Goal: Task Accomplishment & Management: Complete application form

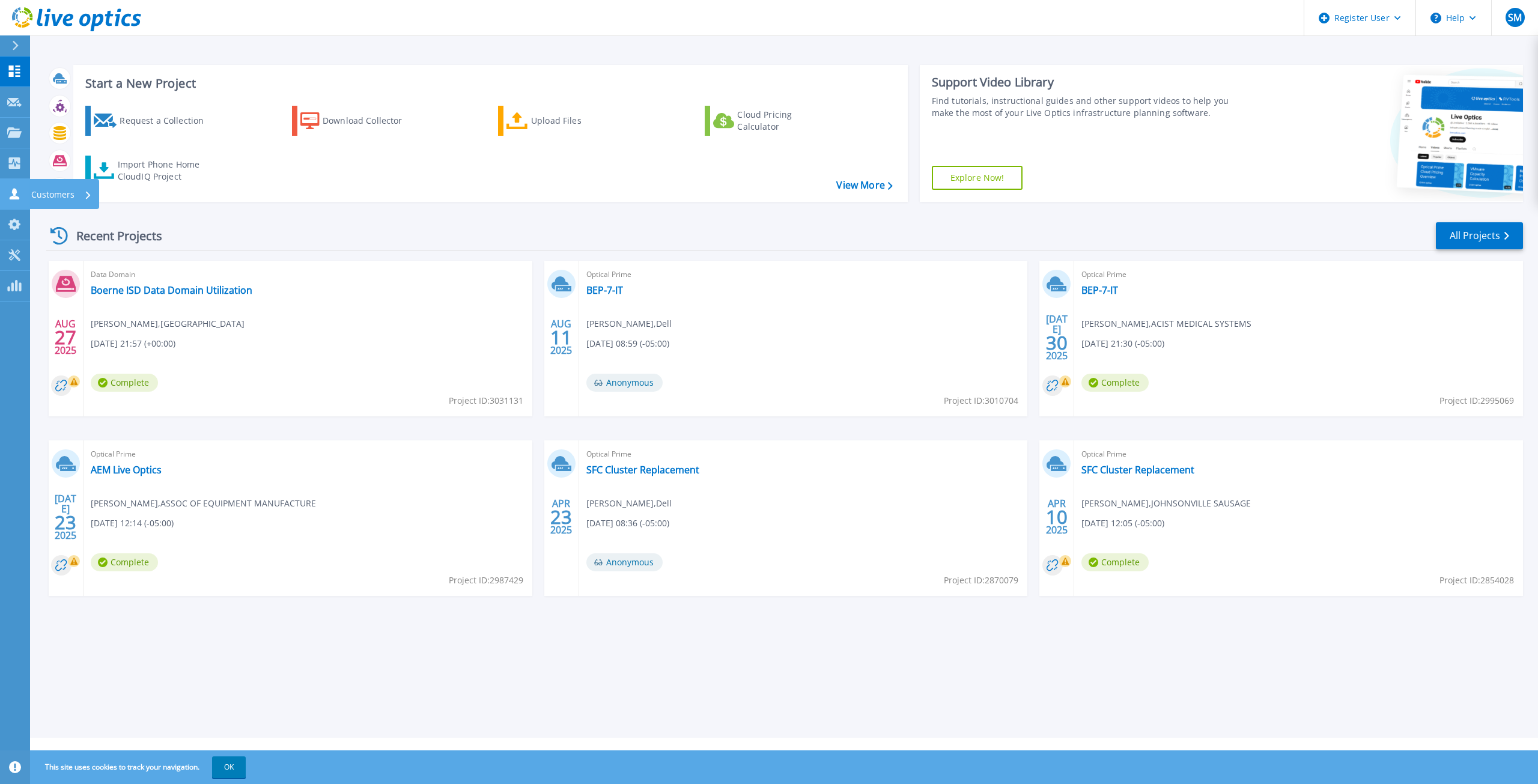
click at [21, 193] on icon at bounding box center [14, 194] width 14 height 12
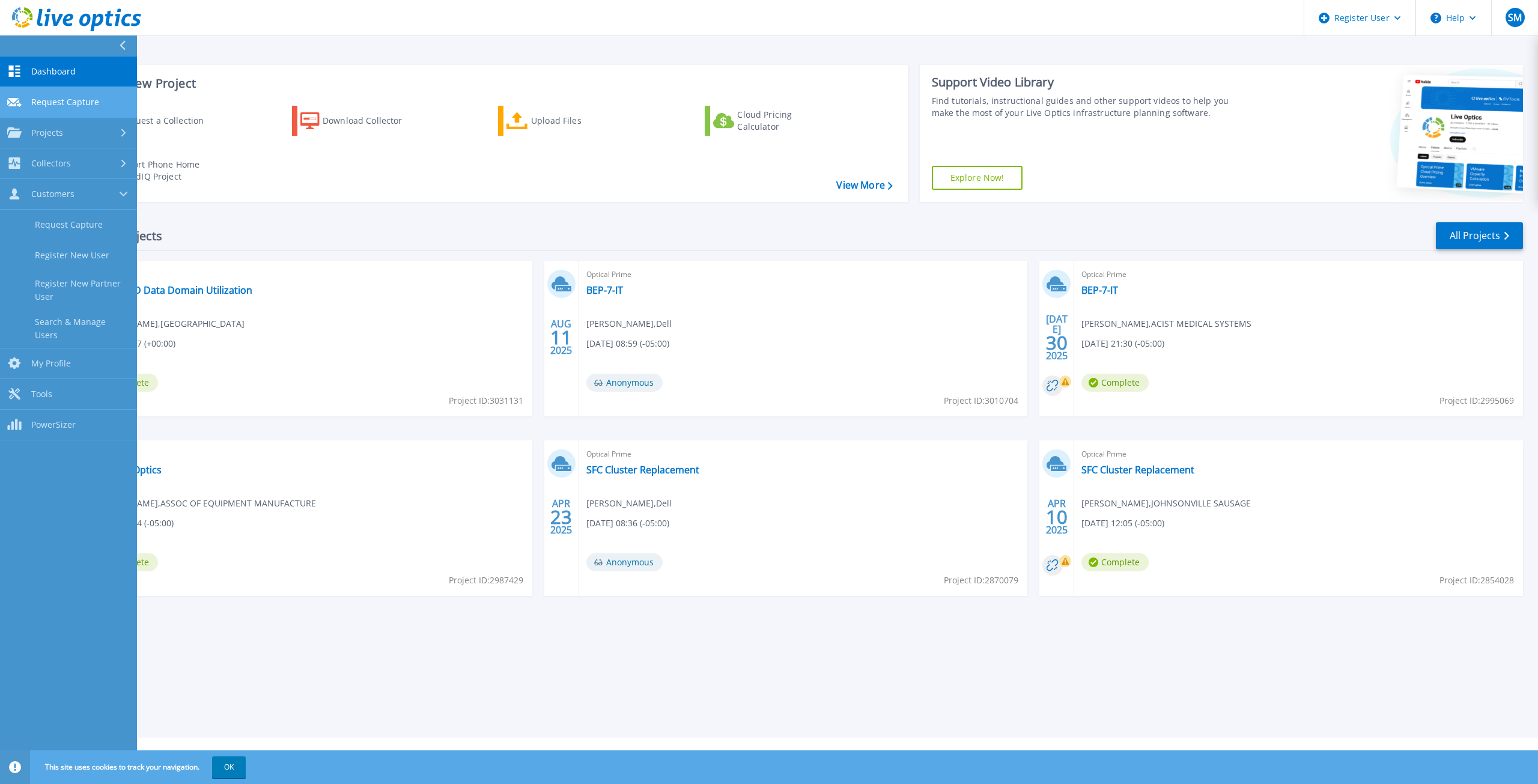
click at [101, 92] on link "Request Capture Request Capture" at bounding box center [68, 102] width 137 height 31
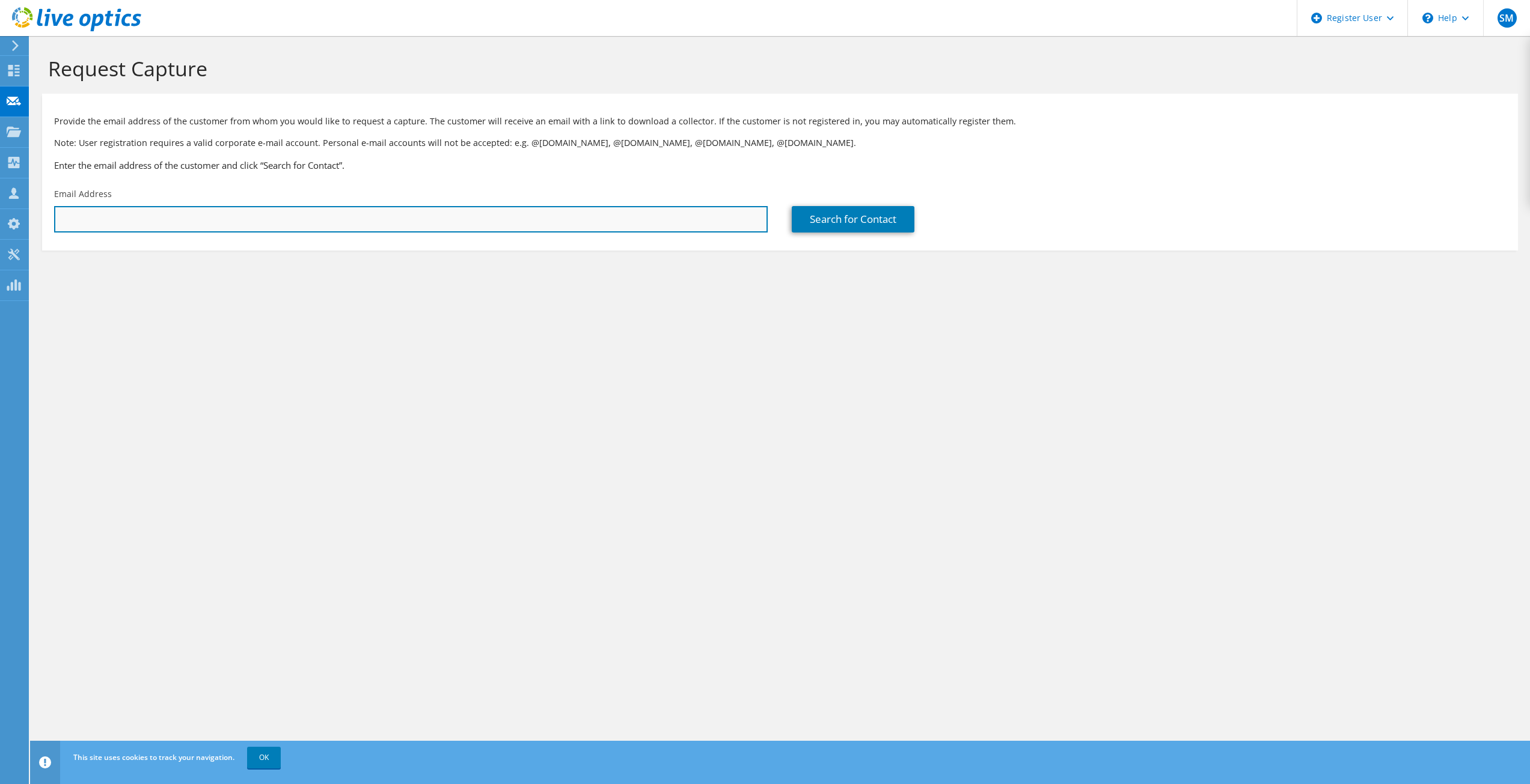
click at [540, 223] on input "text" at bounding box center [411, 219] width 714 height 26
paste input "[PERSON_NAME][EMAIL_ADDRESS][PERSON_NAME][DOMAIN_NAME]"
type input "[PERSON_NAME][EMAIL_ADDRESS][PERSON_NAME][DOMAIN_NAME]"
drag, startPoint x: 540, startPoint y: 223, endPoint x: 55, endPoint y: 203, distance: 485.4
click at [55, 203] on div "Email Address [PERSON_NAME][EMAIL_ADDRESS][PERSON_NAME][DOMAIN_NAME]" at bounding box center [411, 210] width 737 height 56
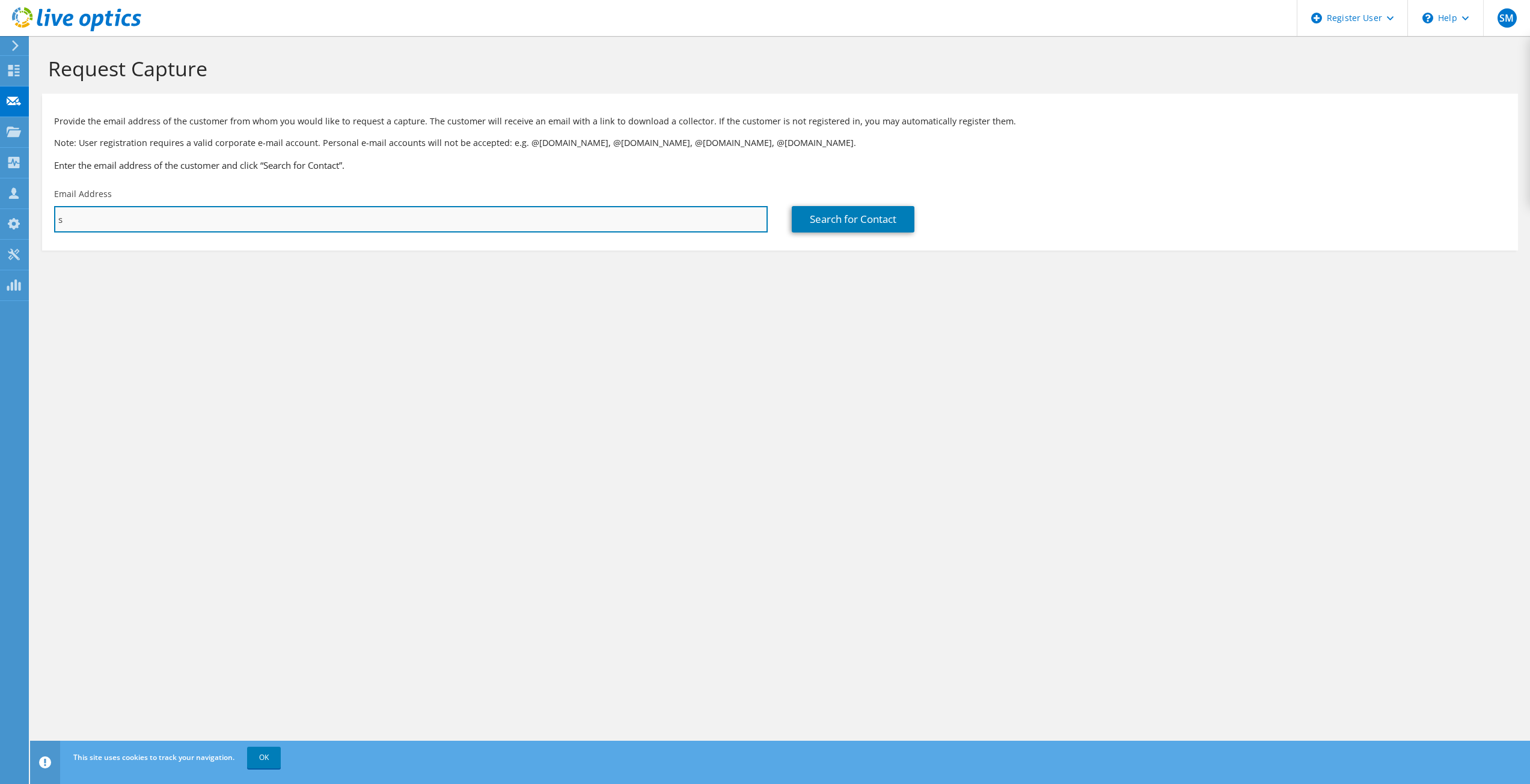
type input "[PERSON_NAME][EMAIL_ADDRESS][PERSON_NAME][DOMAIN_NAME]"
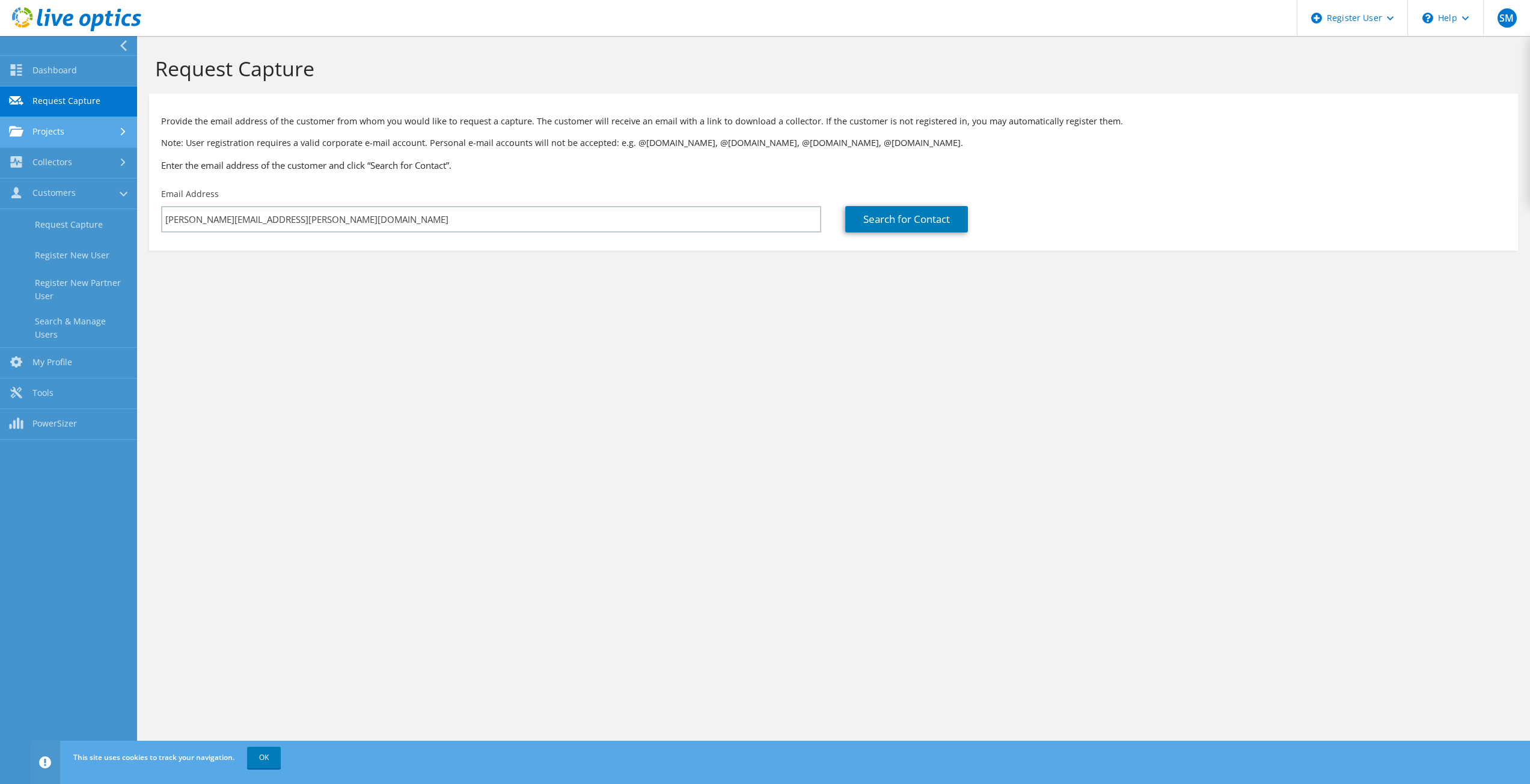
click at [71, 128] on link "Projects" at bounding box center [68, 133] width 137 height 31
click at [70, 166] on link "Search Projects" at bounding box center [68, 163] width 137 height 31
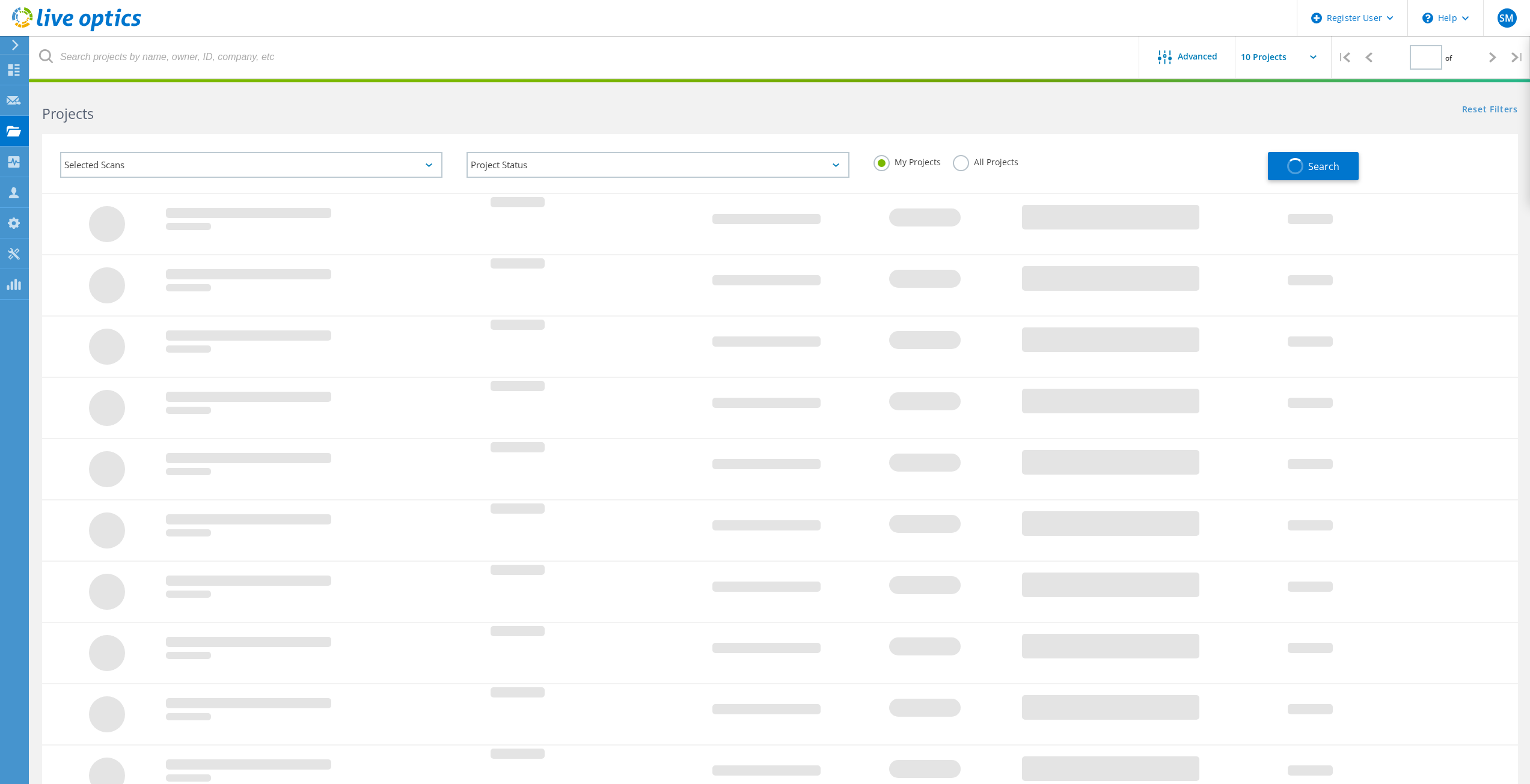
type input "1"
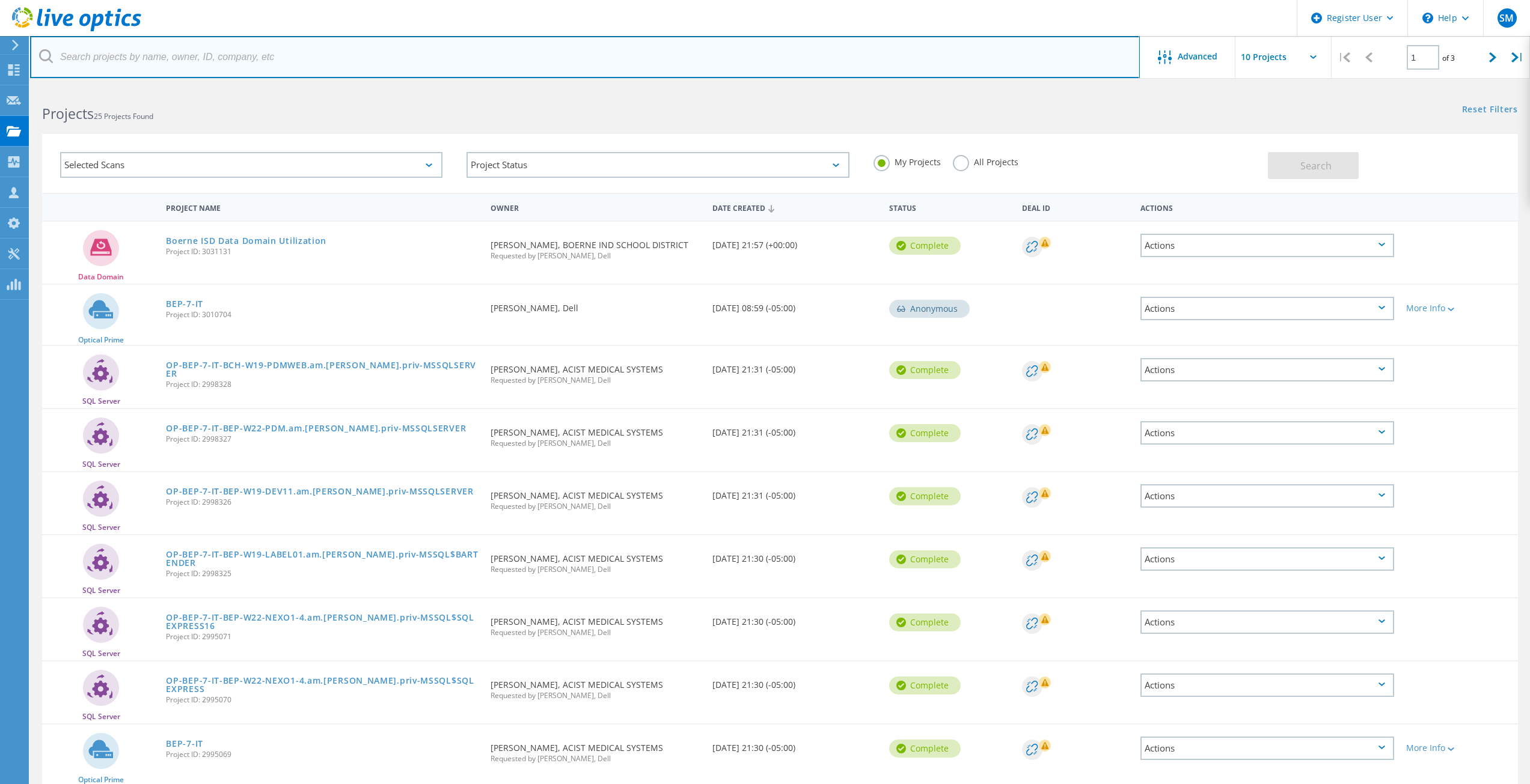
click at [250, 67] on input "text" at bounding box center [584, 57] width 1109 height 42
paste input "scott.leblanc@jeffcotx.us"
type input "scott.leblanc@jeffcotx.us"
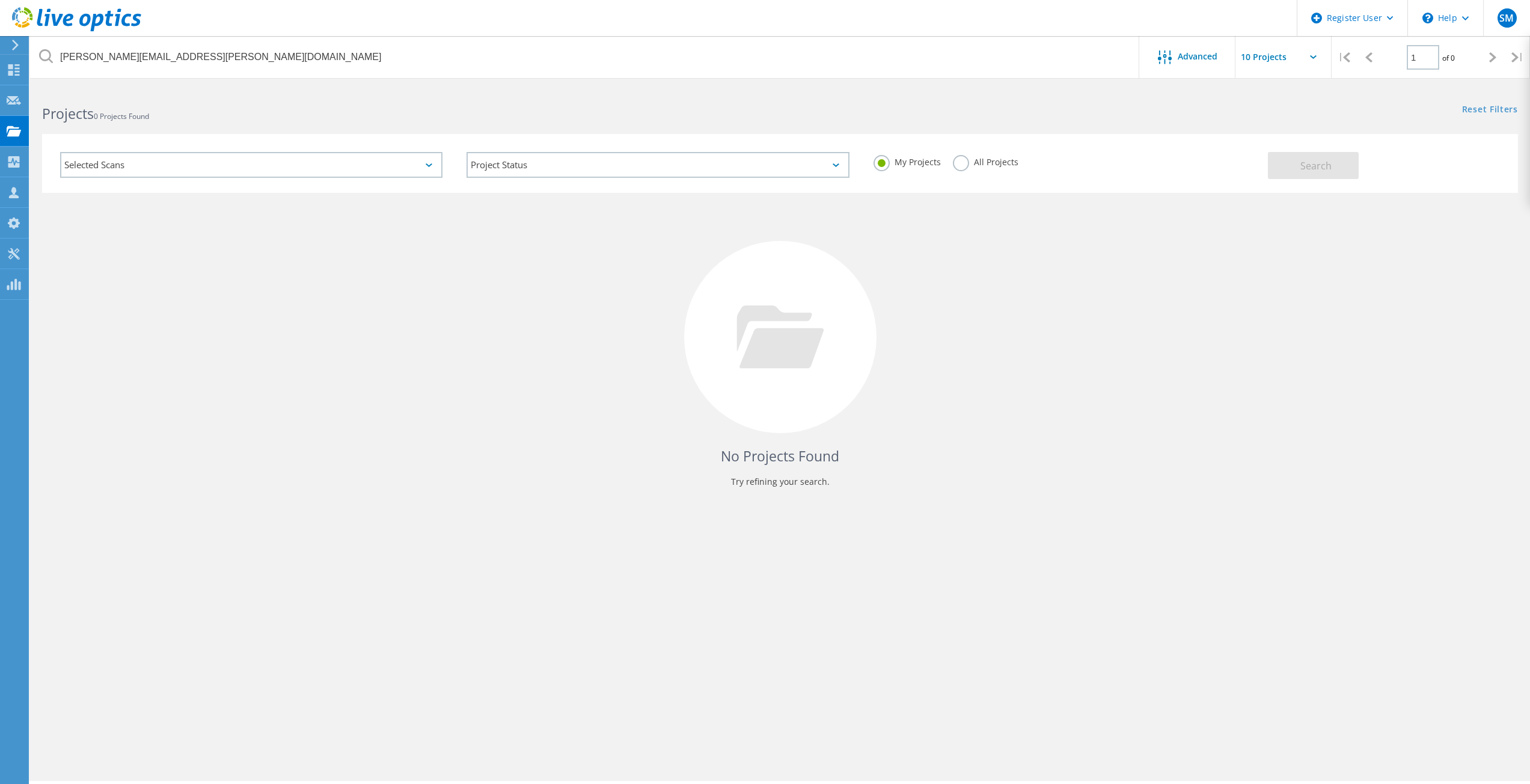
click at [974, 159] on label "All Projects" at bounding box center [985, 161] width 65 height 12
click at [0, 0] on input "All Projects" at bounding box center [0, 0] width 0 height 0
click at [1286, 166] on button "Search" at bounding box center [1313, 165] width 91 height 27
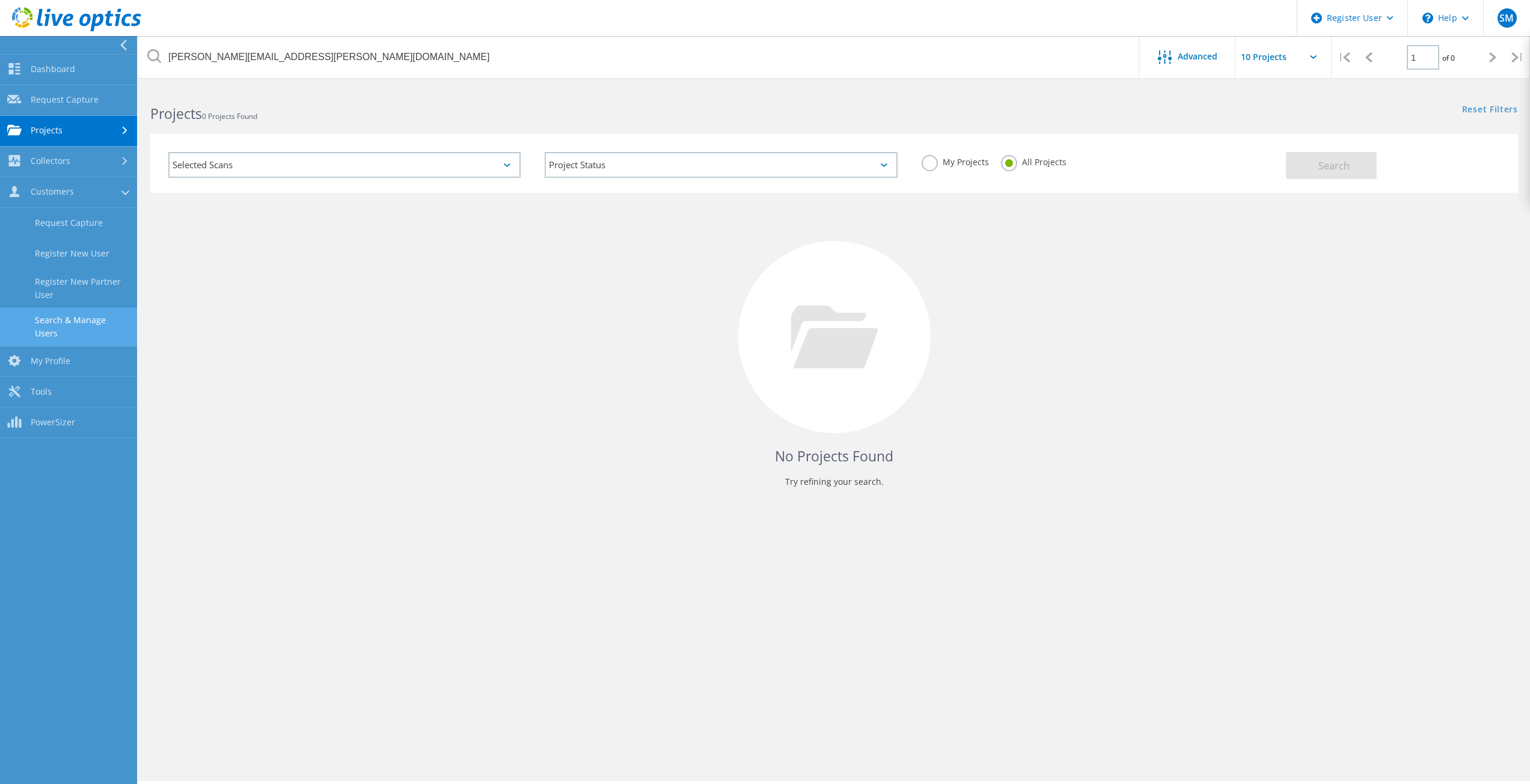
click at [78, 318] on link "Search & Manage Users" at bounding box center [68, 327] width 137 height 39
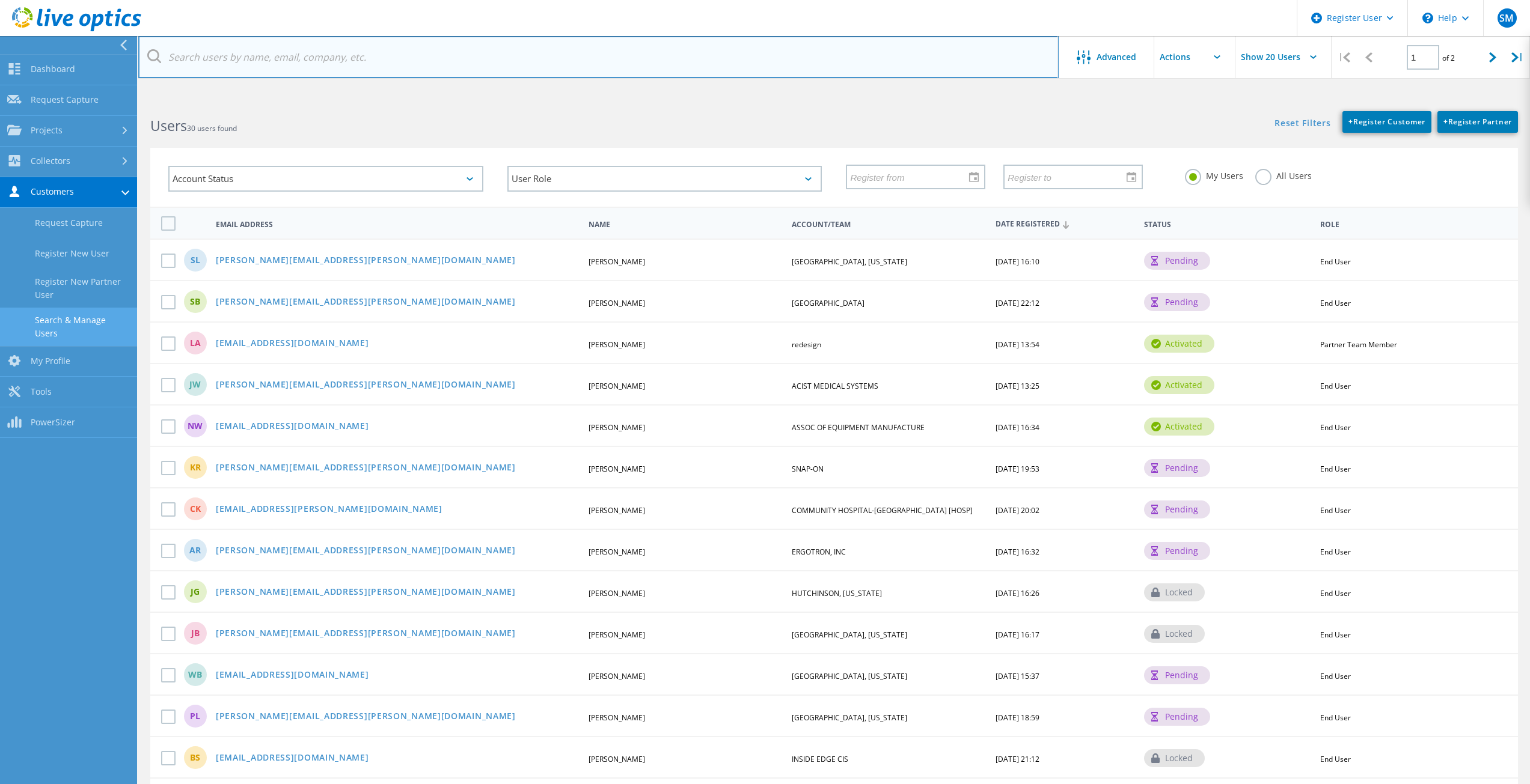
click at [244, 60] on input "text" at bounding box center [599, 57] width 920 height 42
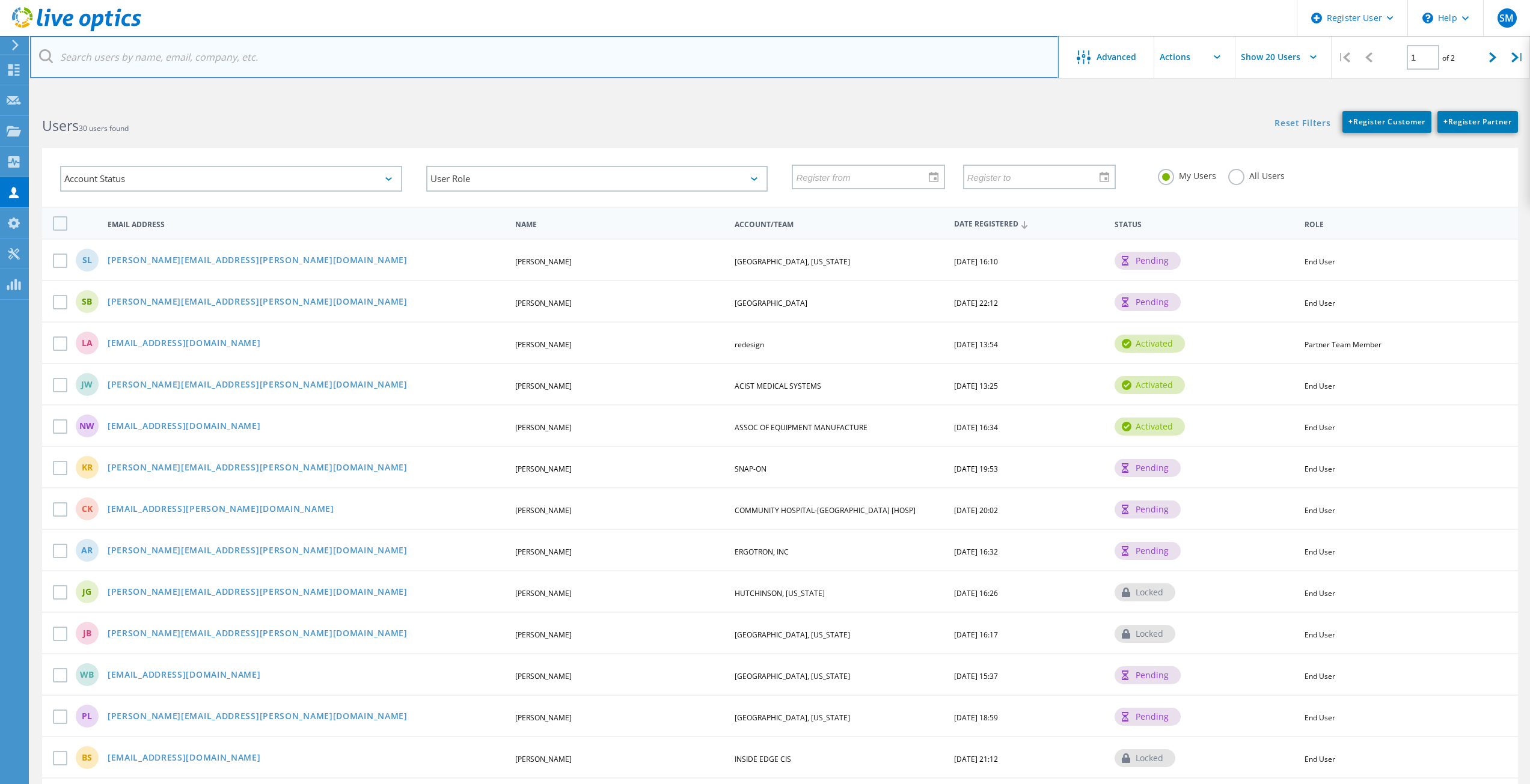
paste input "scott.leblanc@jeffcotx.us"
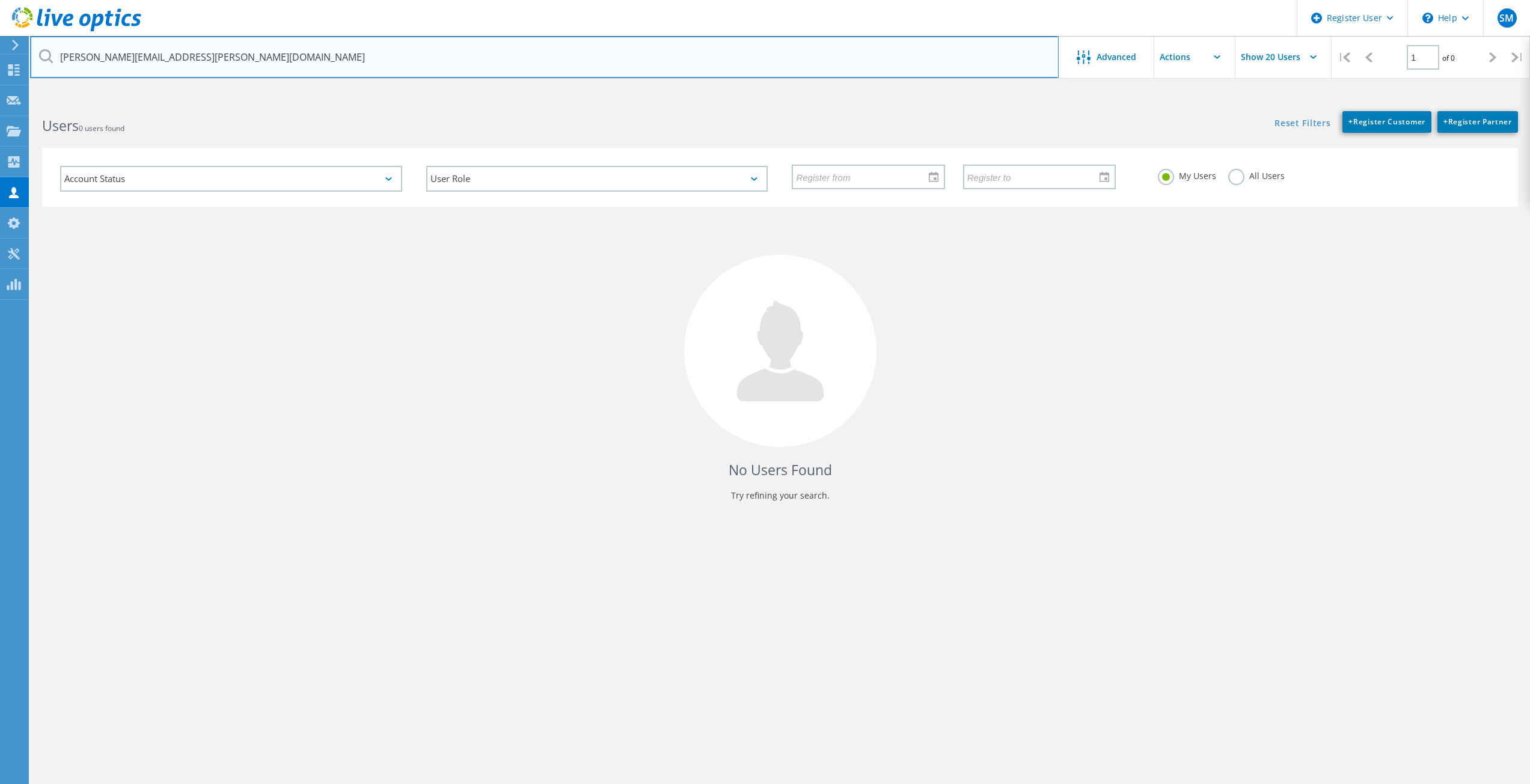
type input "scott.leblanc@jeffcotx.us"
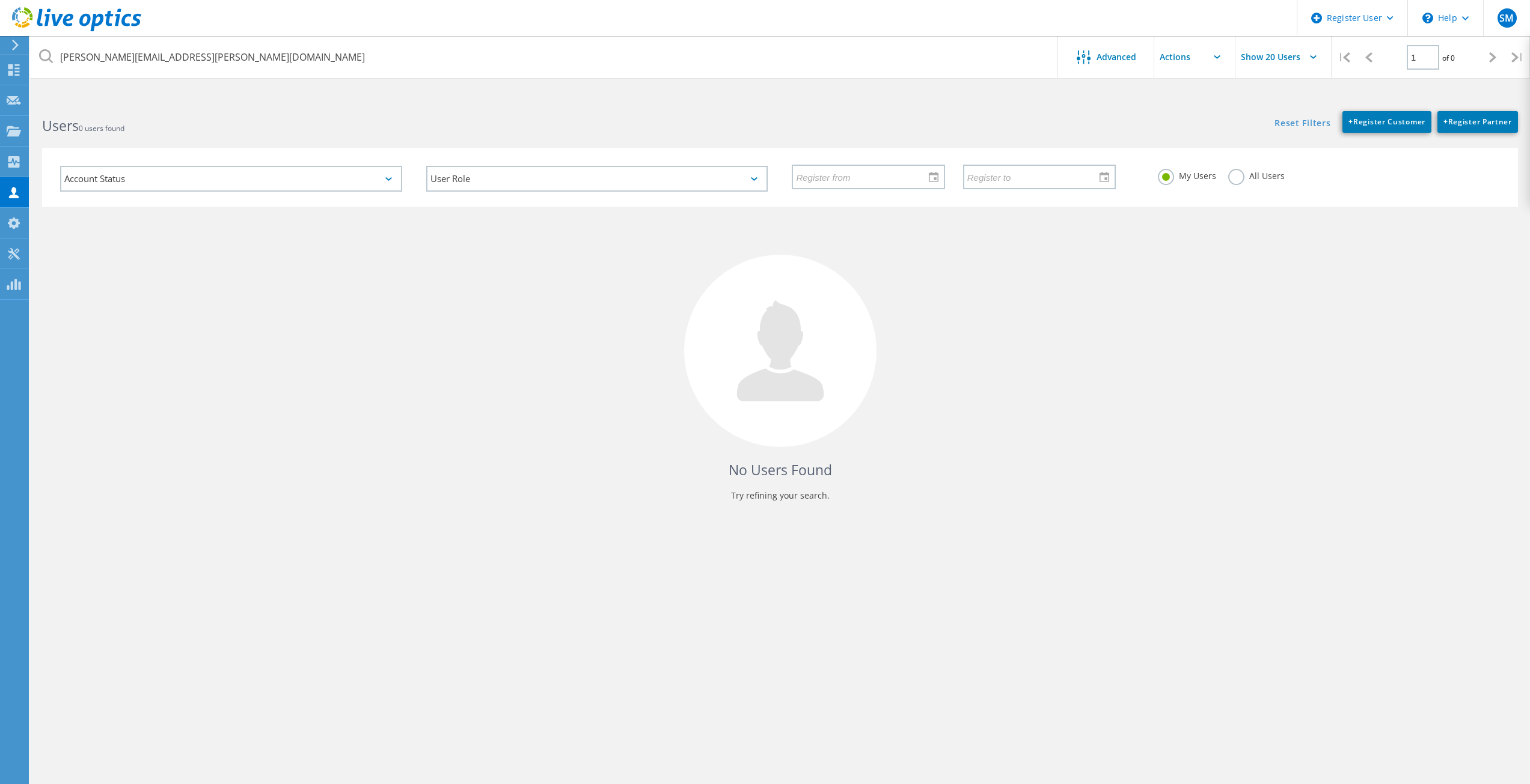
click at [1236, 180] on label "All Users" at bounding box center [1255, 175] width 56 height 12
click at [0, 0] on input "All Users" at bounding box center [0, 0] width 0 height 0
click at [867, 115] on div "Reset Filters + Register Customer + Register Partner Show Filters" at bounding box center [1154, 116] width 750 height 34
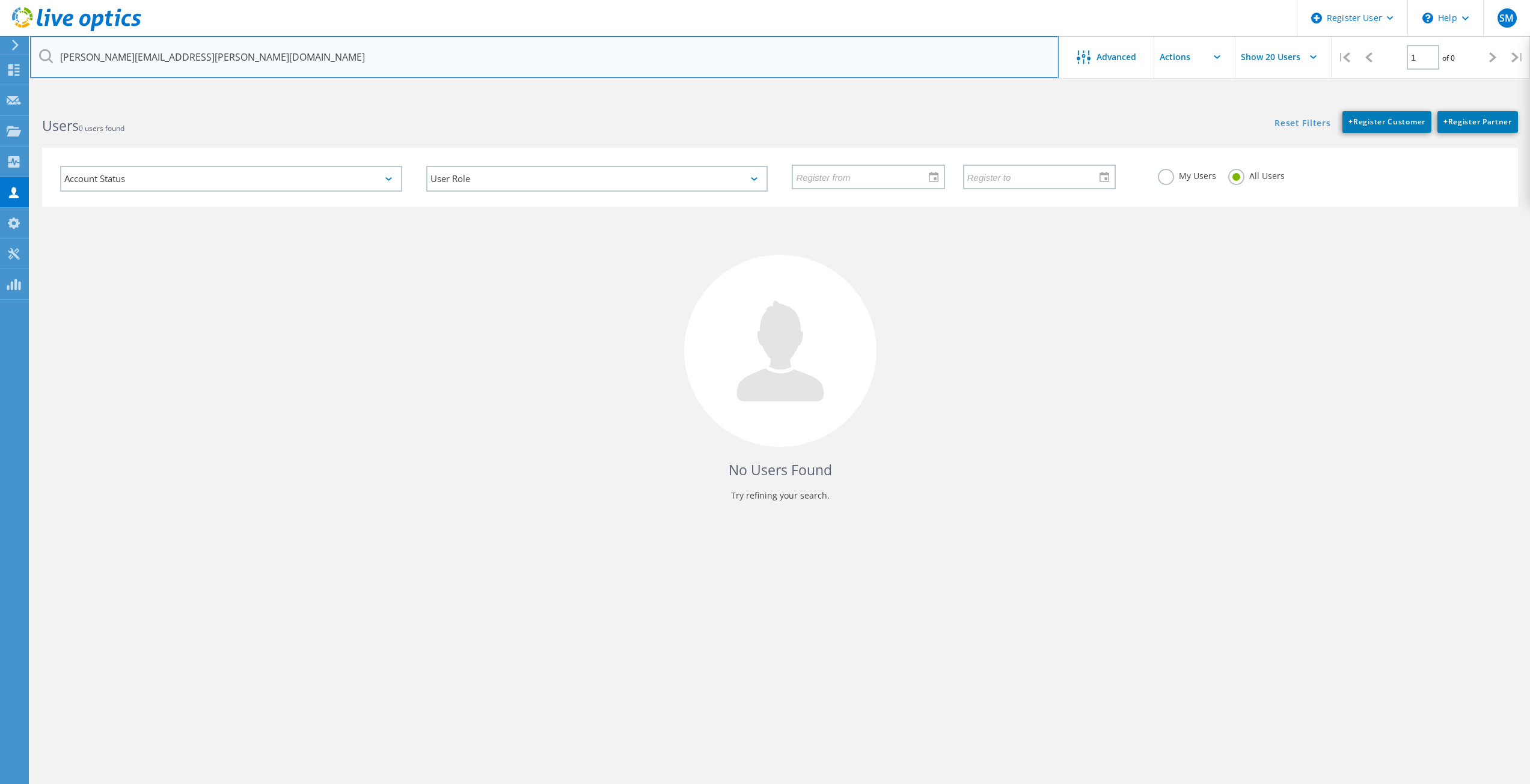
click at [230, 47] on input "scott.leblanc@jeffcotx.us" at bounding box center [544, 57] width 1029 height 42
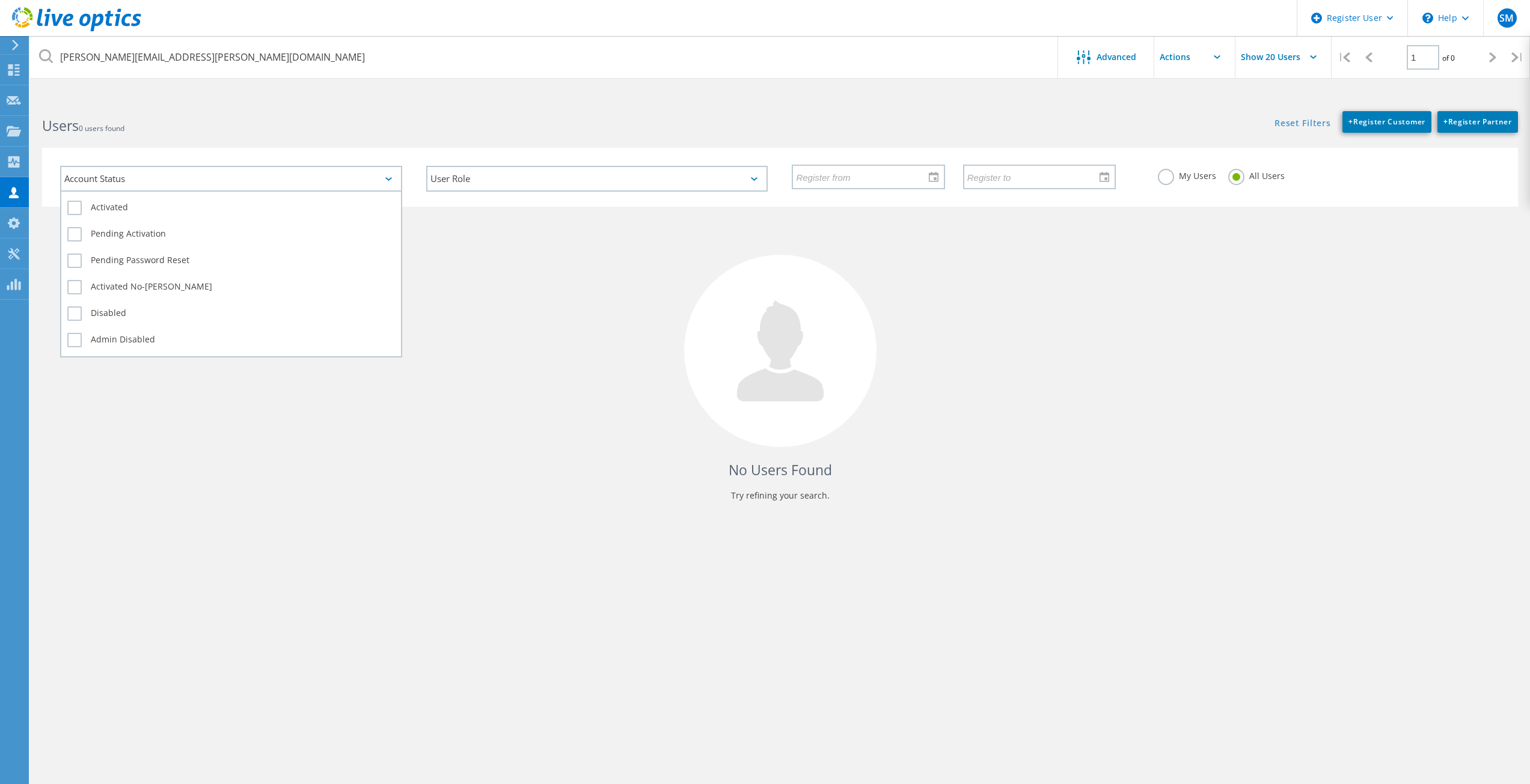
click at [386, 178] on icon at bounding box center [389, 179] width 7 height 3
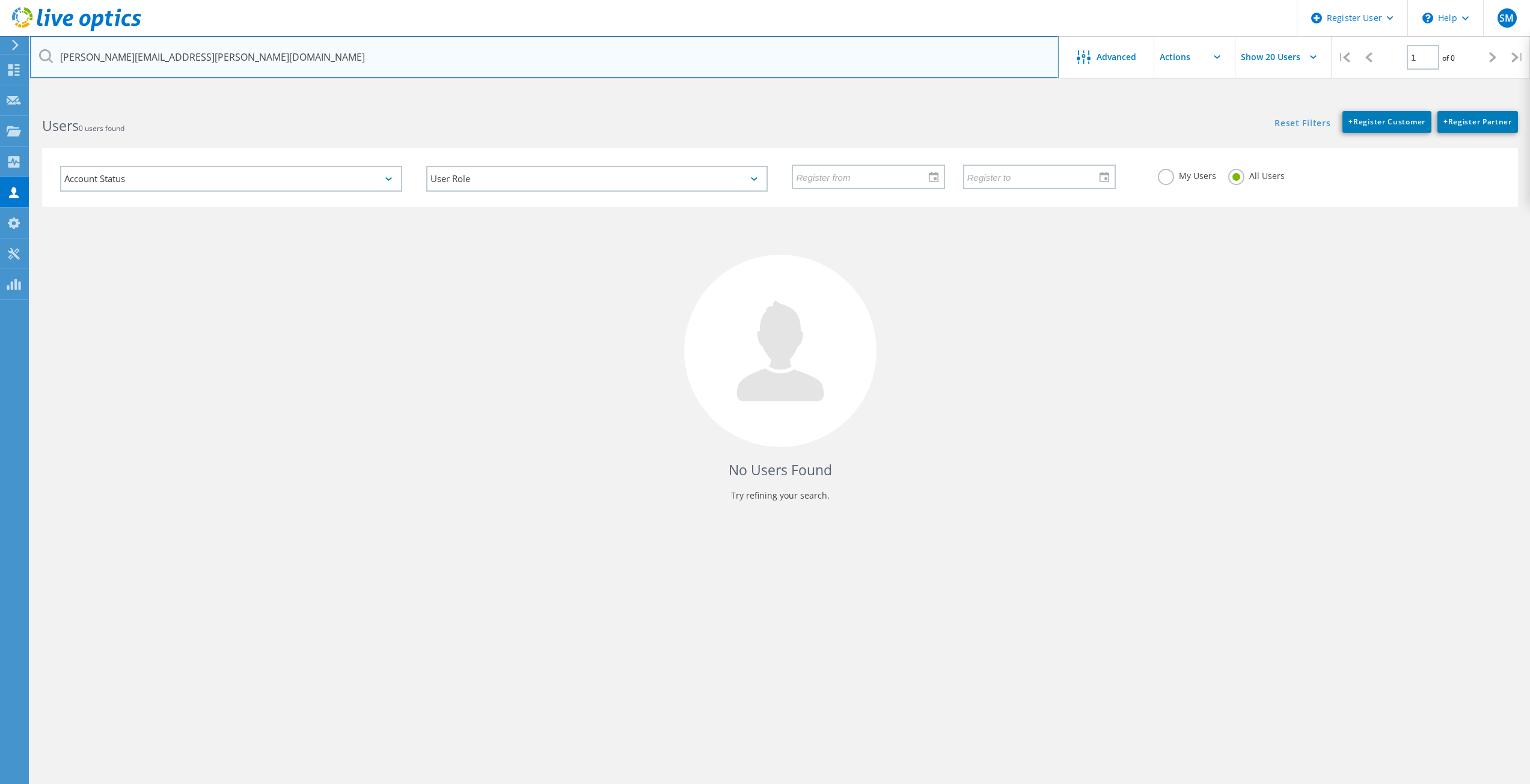
click at [326, 56] on input "scott.leblanc@jeffcotx.us" at bounding box center [544, 57] width 1029 height 42
click at [330, 56] on input "scott.leblanc@jeffcotx.us" at bounding box center [544, 57] width 1029 height 42
drag, startPoint x: 340, startPoint y: 56, endPoint x: 54, endPoint y: 43, distance: 286.3
click at [54, 43] on input "scott.leblanc@jeffcotx.us" at bounding box center [544, 57] width 1029 height 42
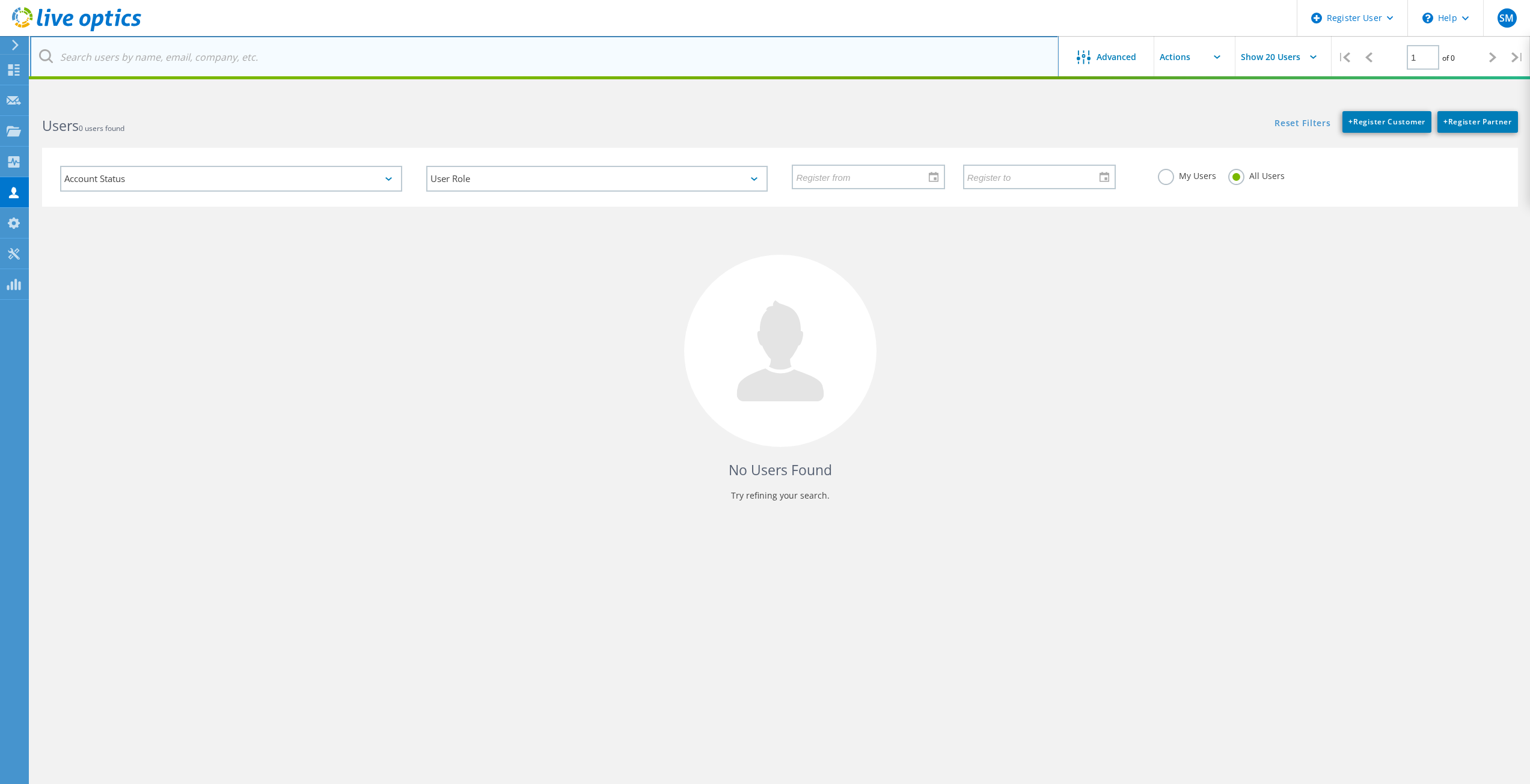
paste input "scott.leblanc@jeffersoncountytx.gov"
type input "scott.leblanc@jeffersoncountytx.gov"
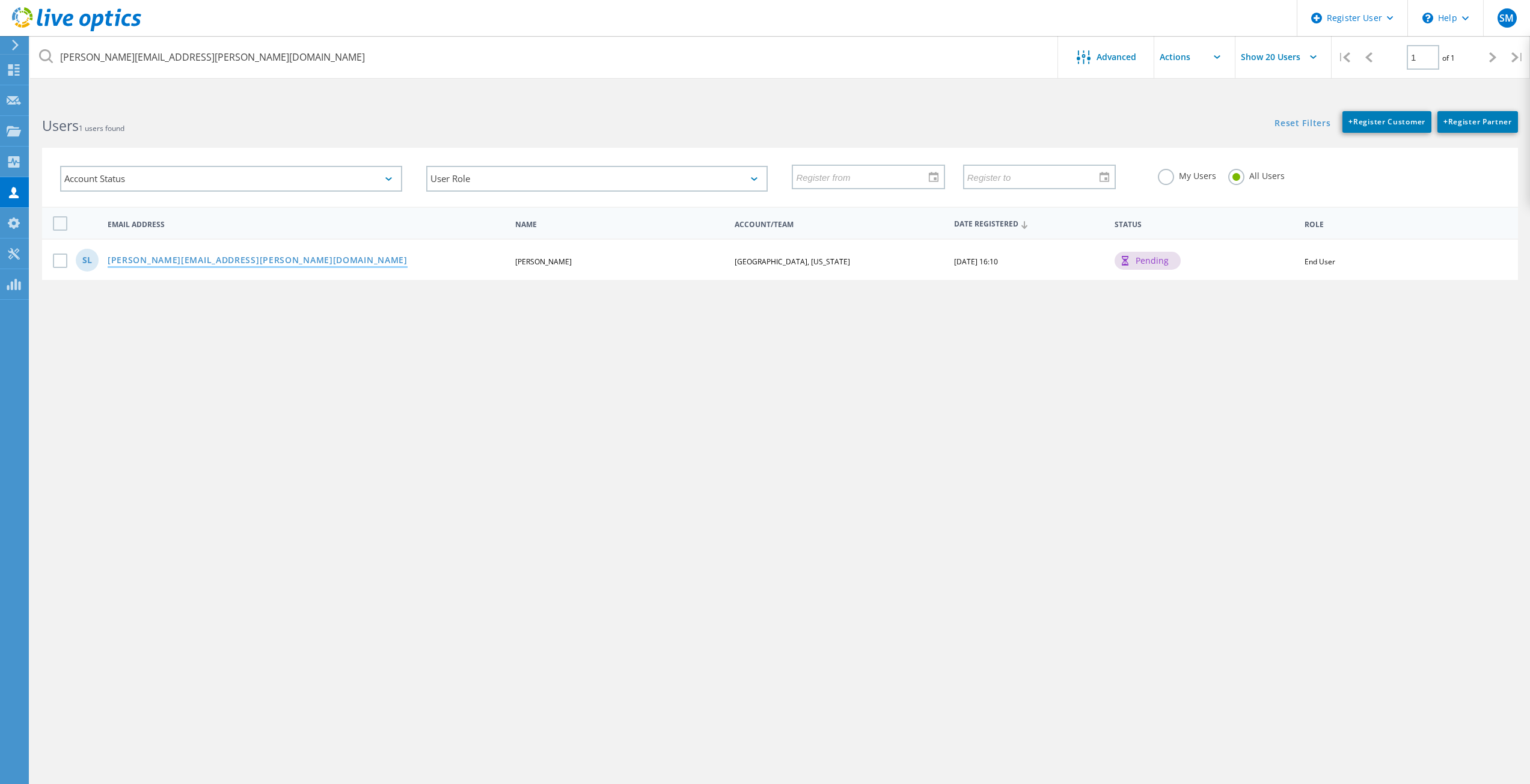
click at [215, 259] on link "scott.leblanc@jeffersoncountytx.gov" at bounding box center [257, 261] width 300 height 10
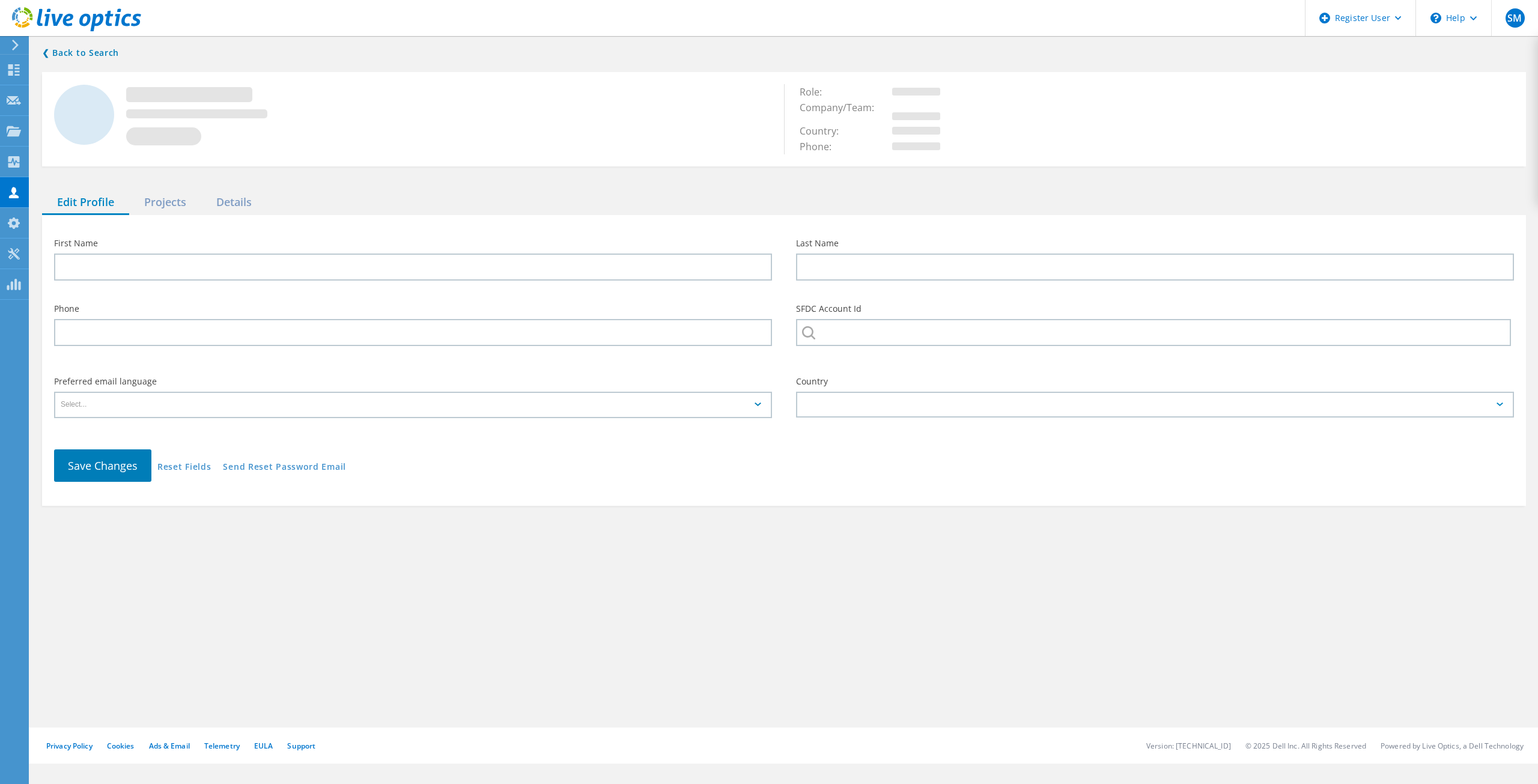
type input "Scott"
type input "LeBlanc"
type input "JEFFERSON COUNTY, TEXAS"
type input "English"
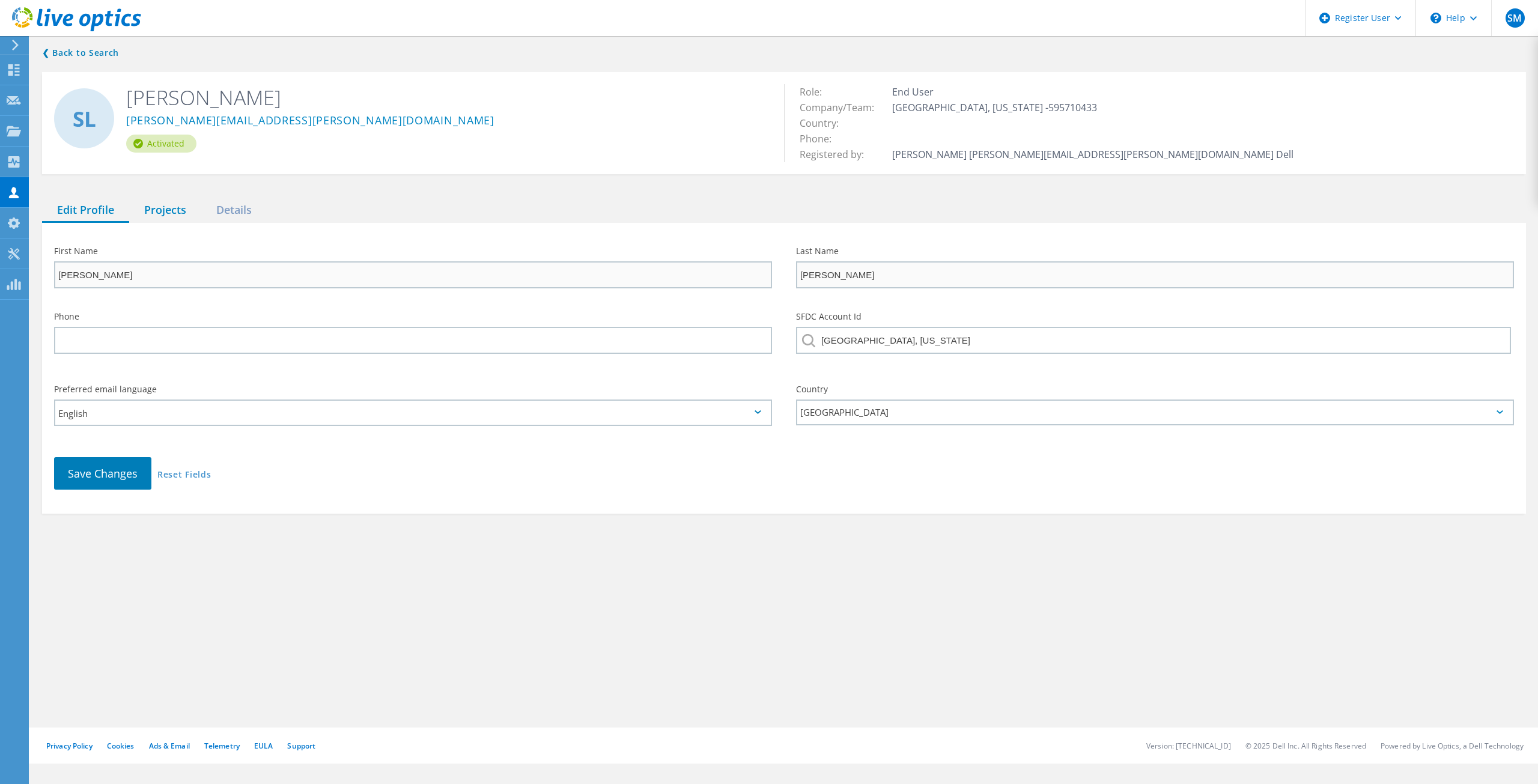
click at [170, 210] on div "Projects" at bounding box center [165, 210] width 72 height 24
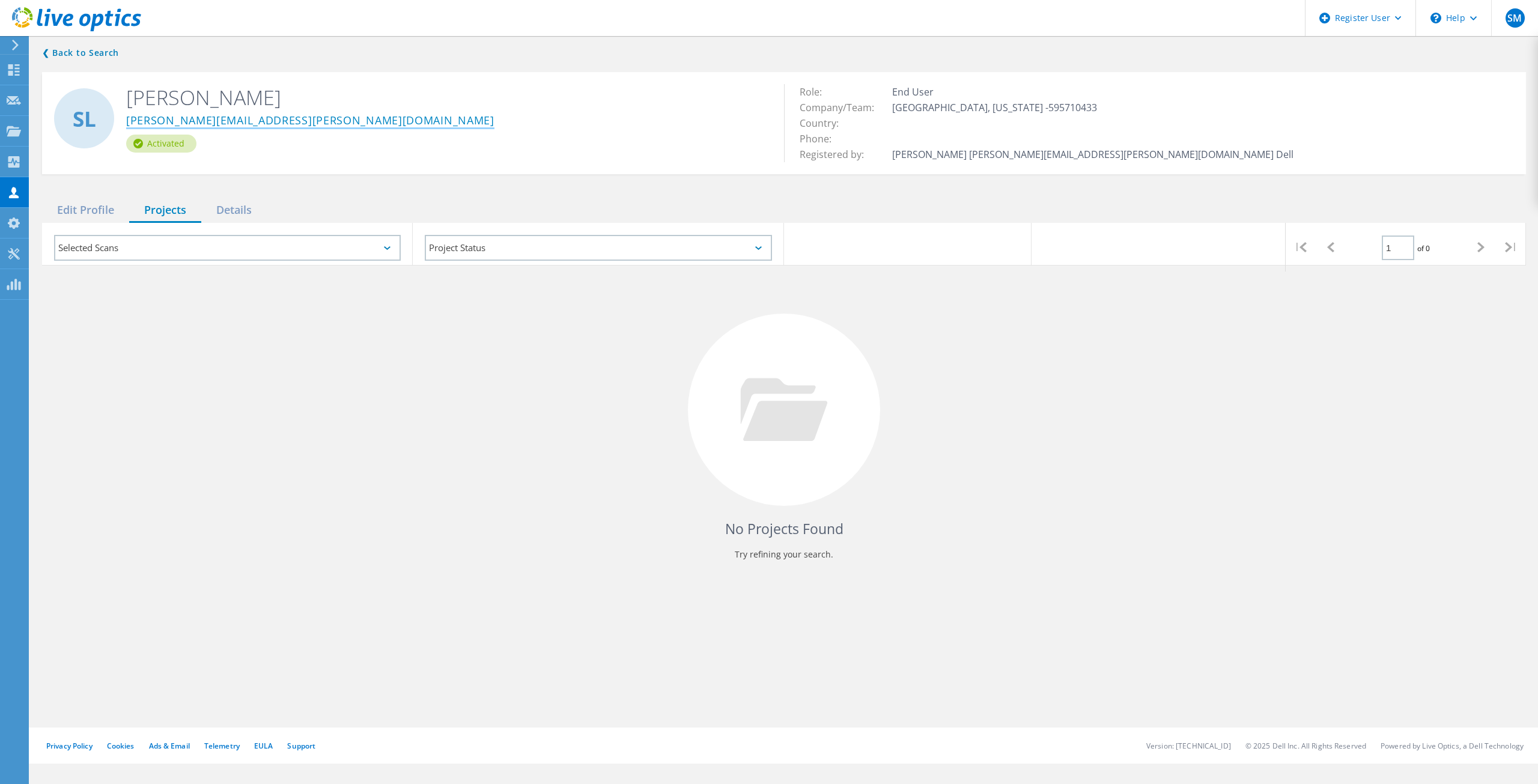
click at [182, 115] on link "scott.leblanc@jeffersoncountytx.gov" at bounding box center [310, 121] width 369 height 13
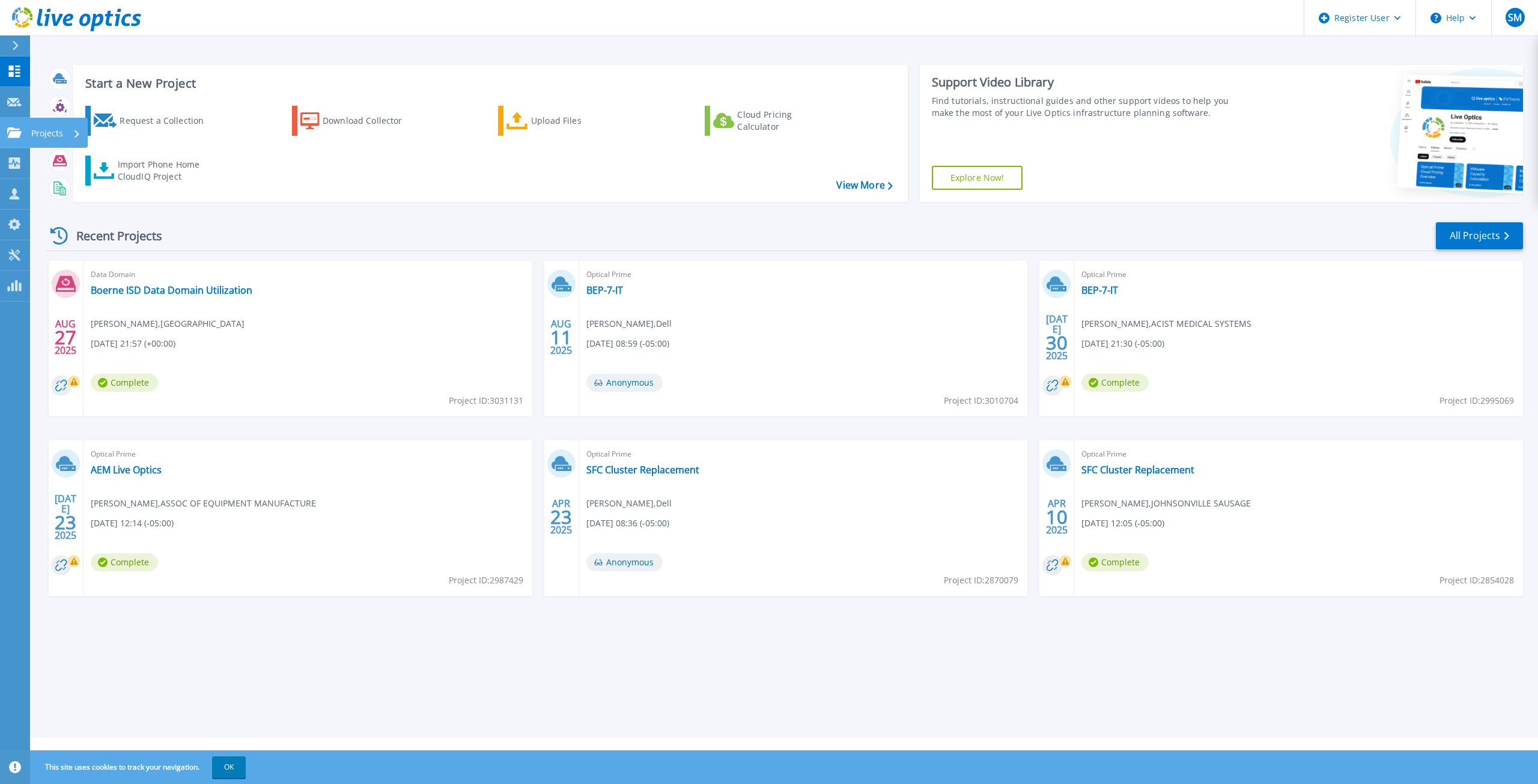
click at [13, 131] on icon at bounding box center [14, 133] width 14 height 10
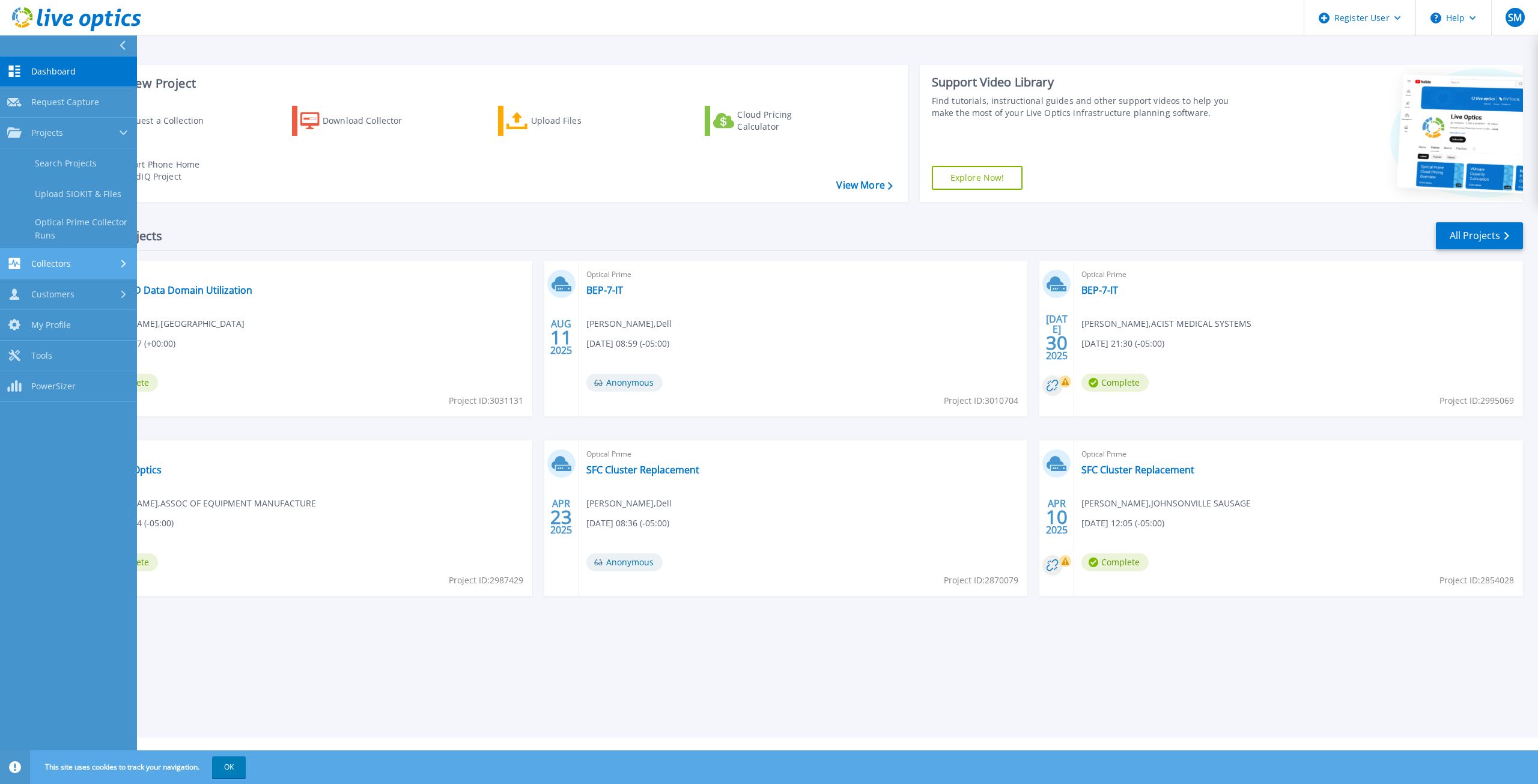
click at [58, 257] on link "Collectors Collectors" at bounding box center [68, 264] width 137 height 31
click at [52, 296] on span "Customers" at bounding box center [53, 294] width 44 height 11
click at [62, 327] on link "Search & Manage Users" at bounding box center [68, 329] width 137 height 39
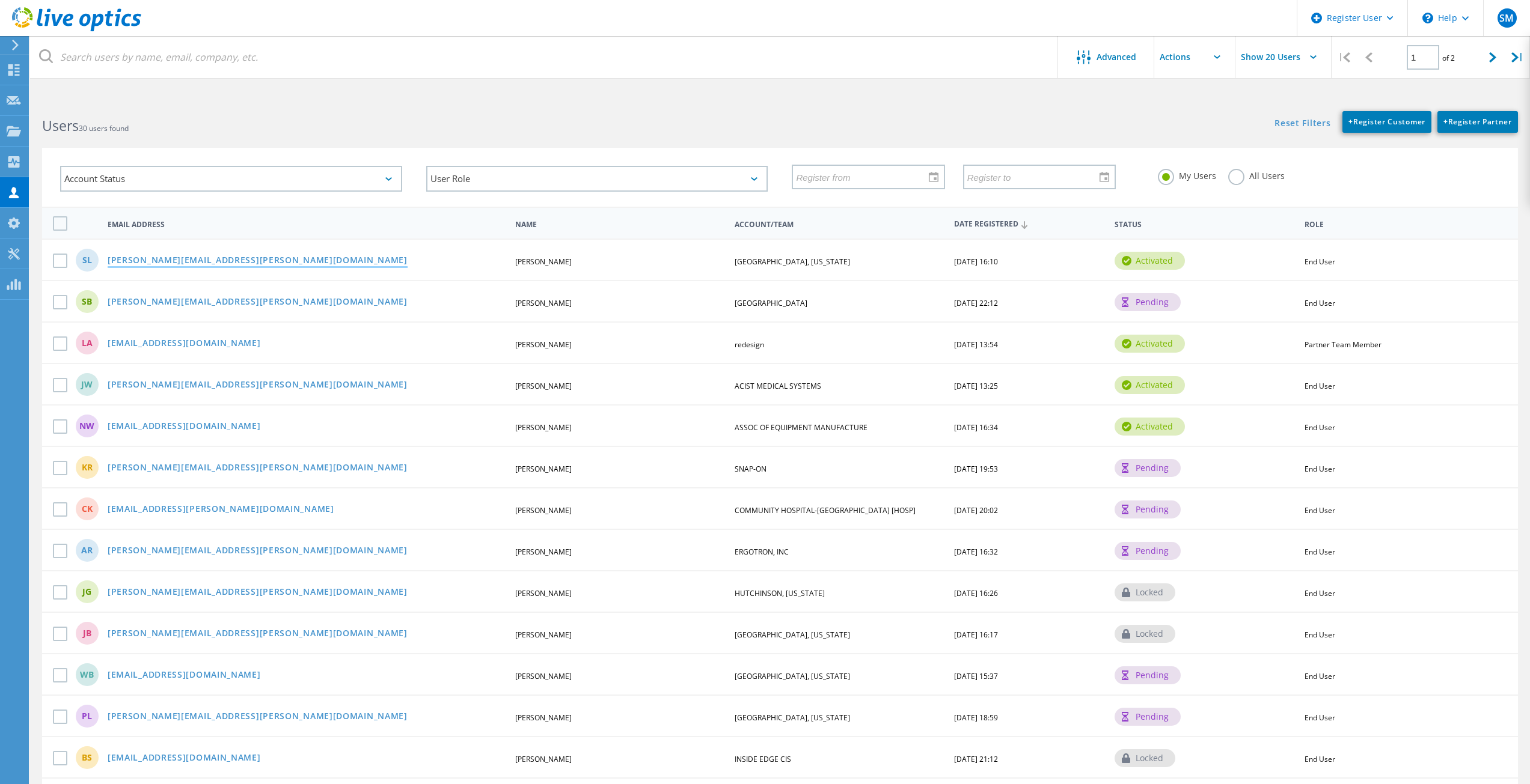
click at [223, 264] on link "[PERSON_NAME][EMAIL_ADDRESS][PERSON_NAME][DOMAIN_NAME]" at bounding box center [257, 261] width 300 height 10
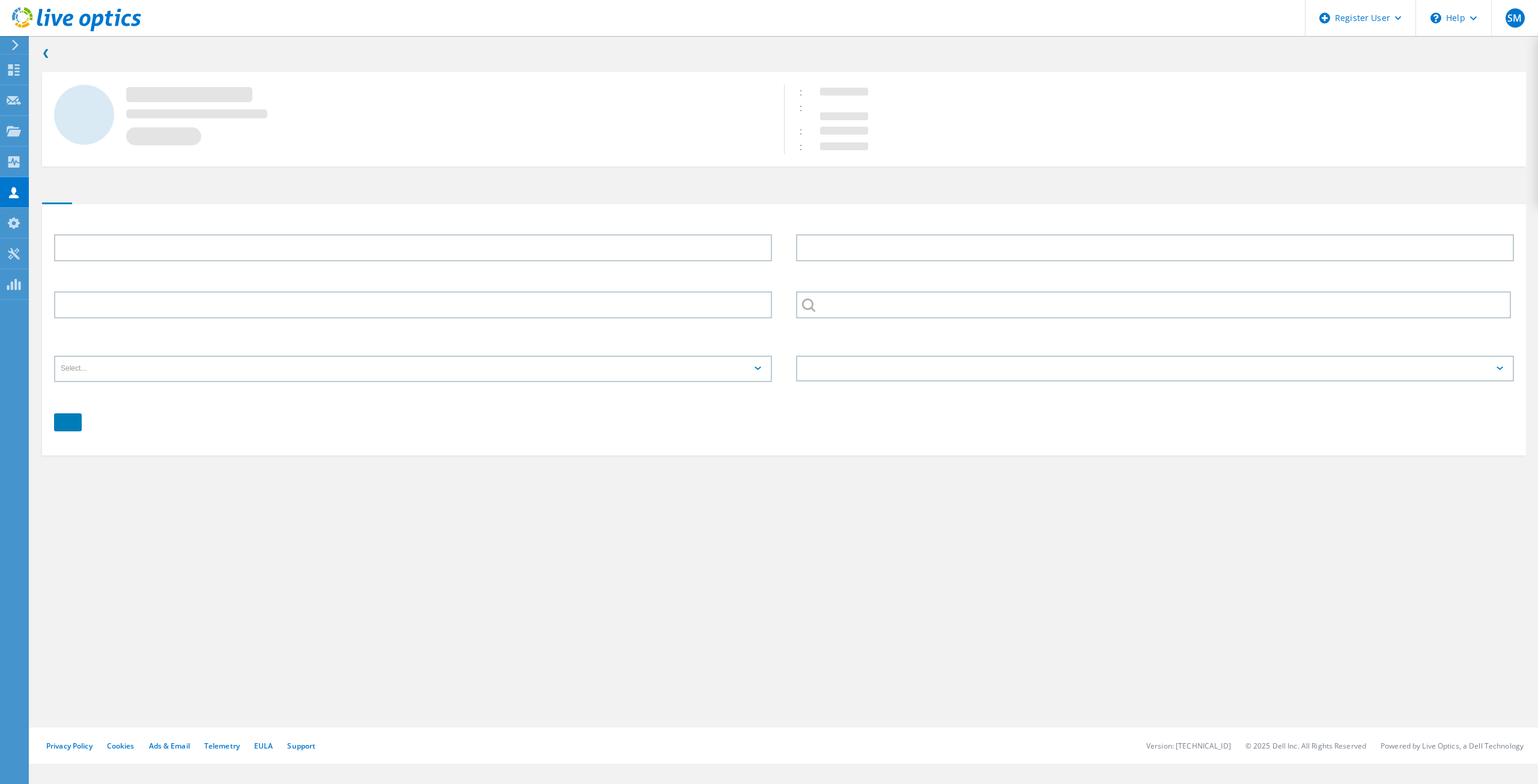
type input "[PERSON_NAME]"
type input "[GEOGRAPHIC_DATA], [US_STATE]"
type input "English"
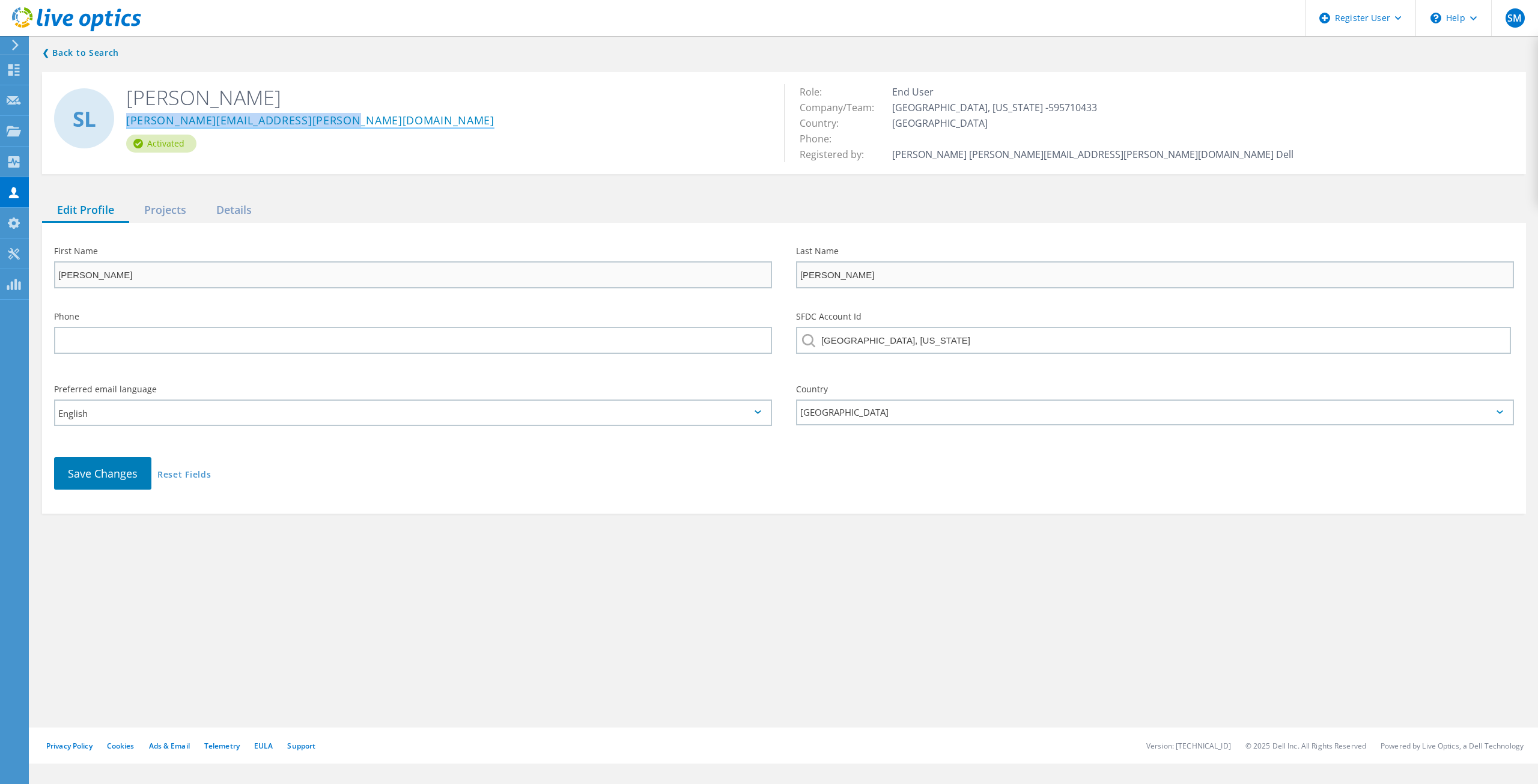
drag, startPoint x: 336, startPoint y: 122, endPoint x: 128, endPoint y: 123, distance: 208.0
click at [128, 123] on div "[PERSON_NAME][EMAIL_ADDRESS][PERSON_NAME][DOMAIN_NAME]" at bounding box center [446, 123] width 640 height 24
copy link "[PERSON_NAME][EMAIL_ADDRESS][PERSON_NAME][DOMAIN_NAME]"
click at [9, 127] on use at bounding box center [13, 131] width 14 height 10
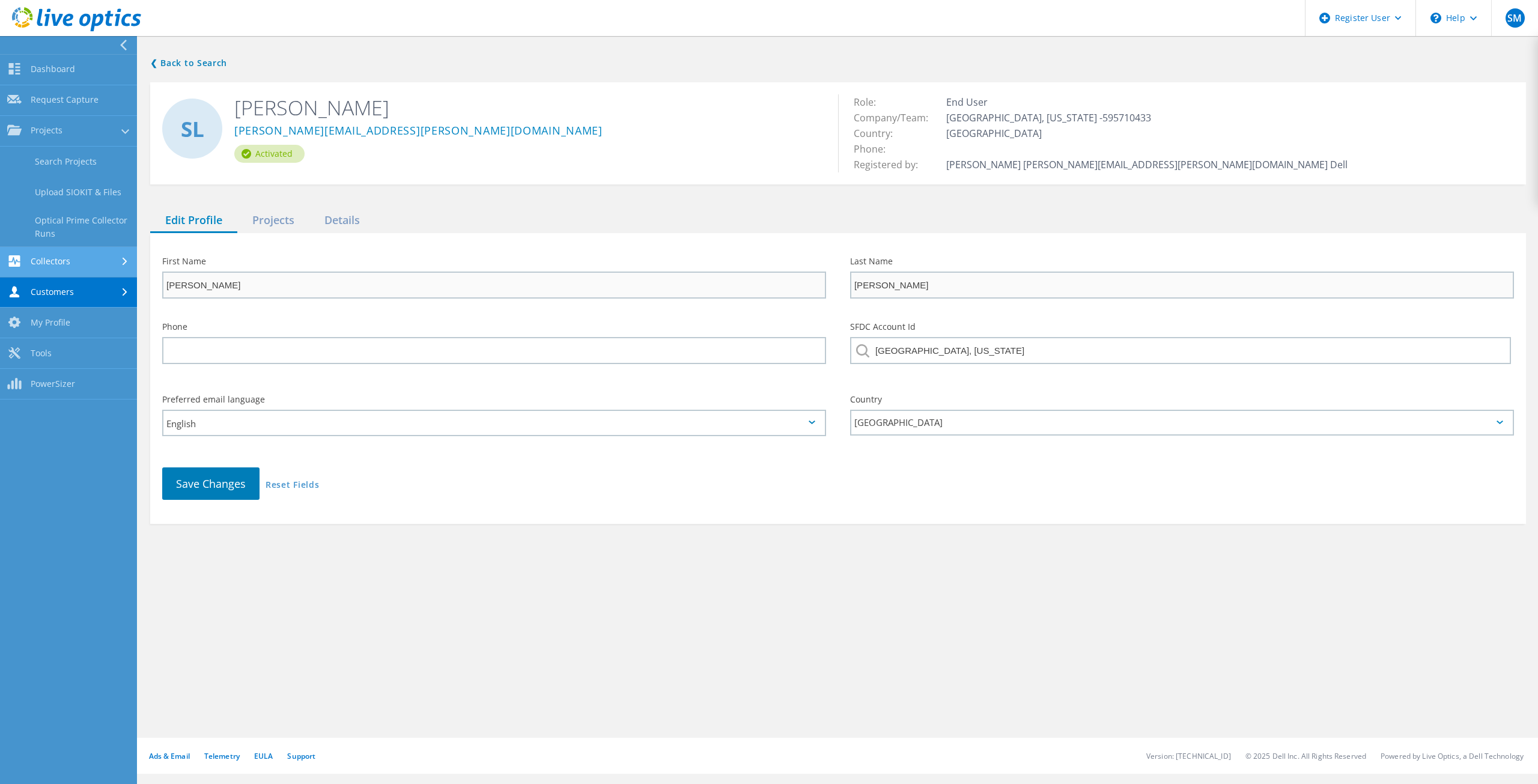
click at [55, 259] on link "Collectors" at bounding box center [68, 262] width 137 height 31
click at [77, 105] on link "Request Capture" at bounding box center [68, 101] width 137 height 31
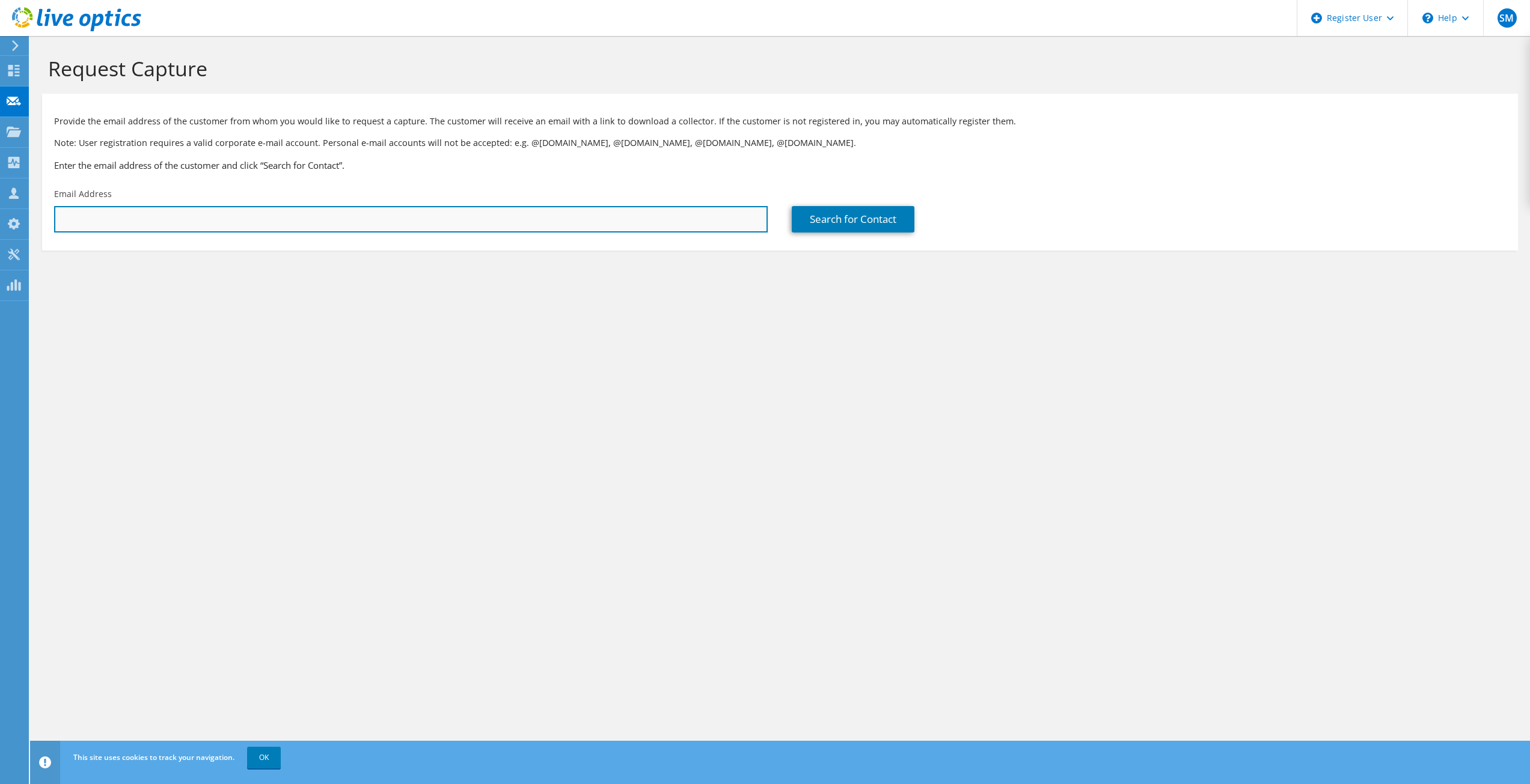
click at [374, 219] on input "text" at bounding box center [411, 219] width 714 height 26
type input "[PERSON_NAME][EMAIL_ADDRESS][PERSON_NAME][DOMAIN_NAME]"
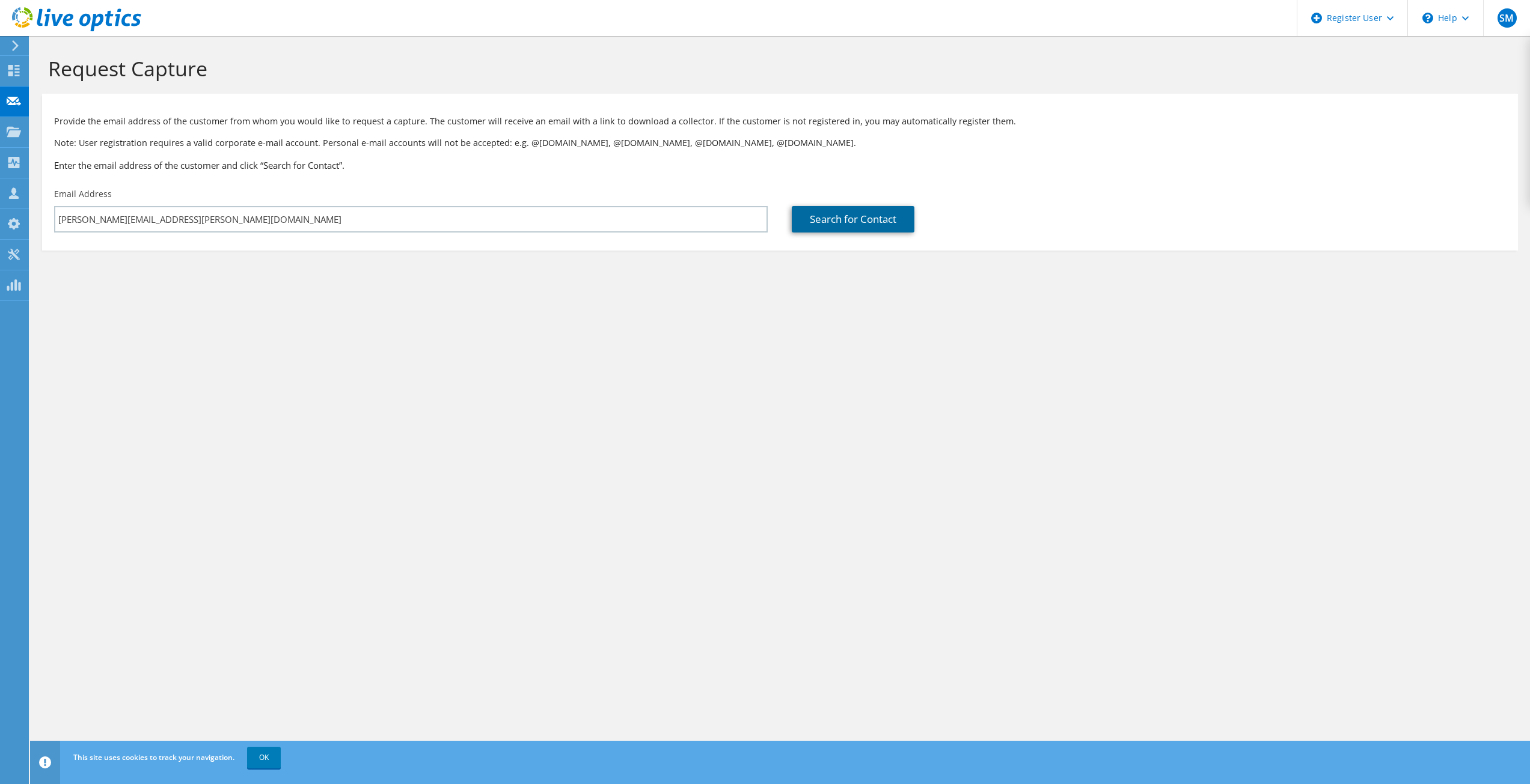
click at [815, 221] on link "Search for Contact" at bounding box center [853, 219] width 123 height 26
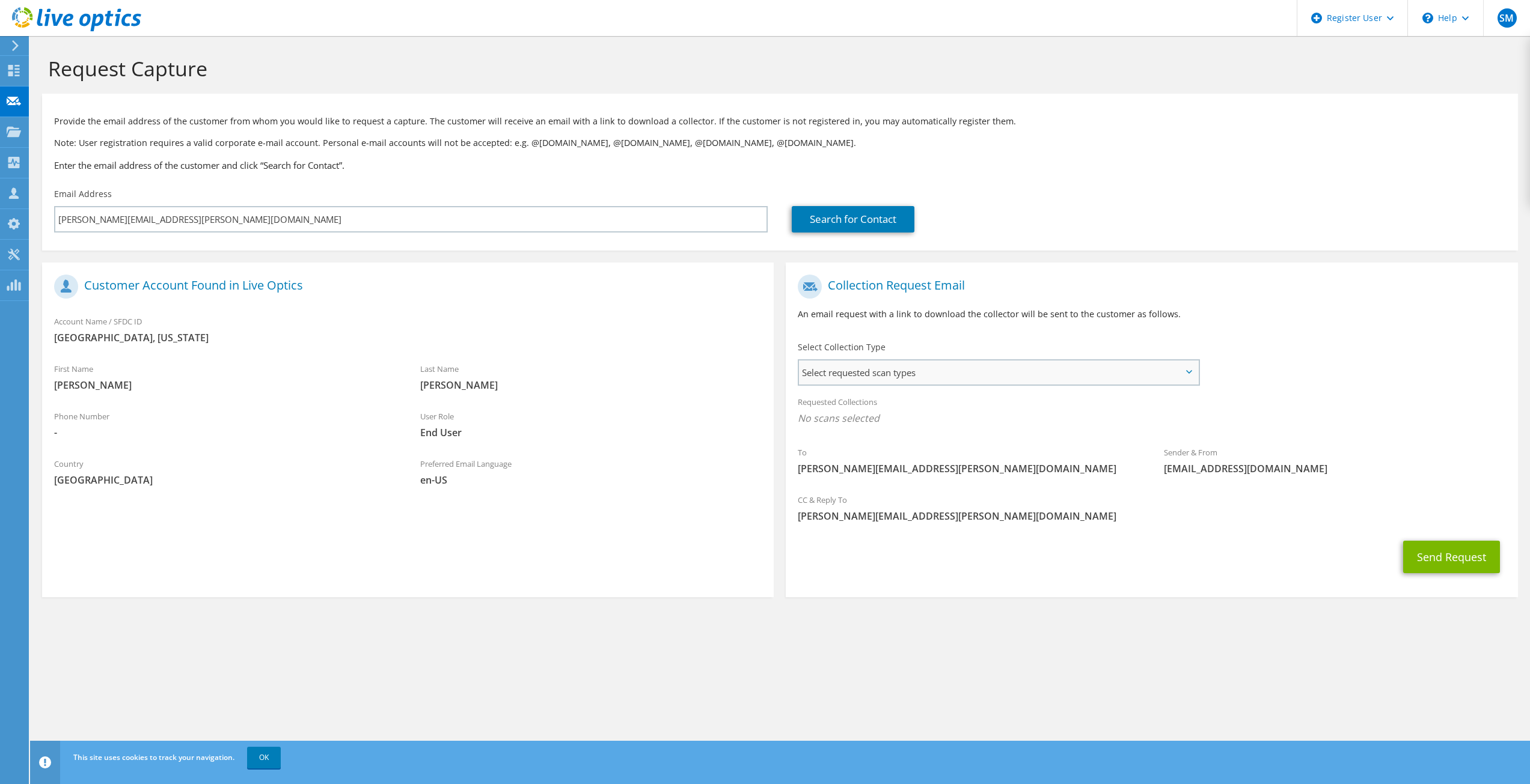
click at [946, 364] on span "Select requested scan types" at bounding box center [998, 372] width 399 height 24
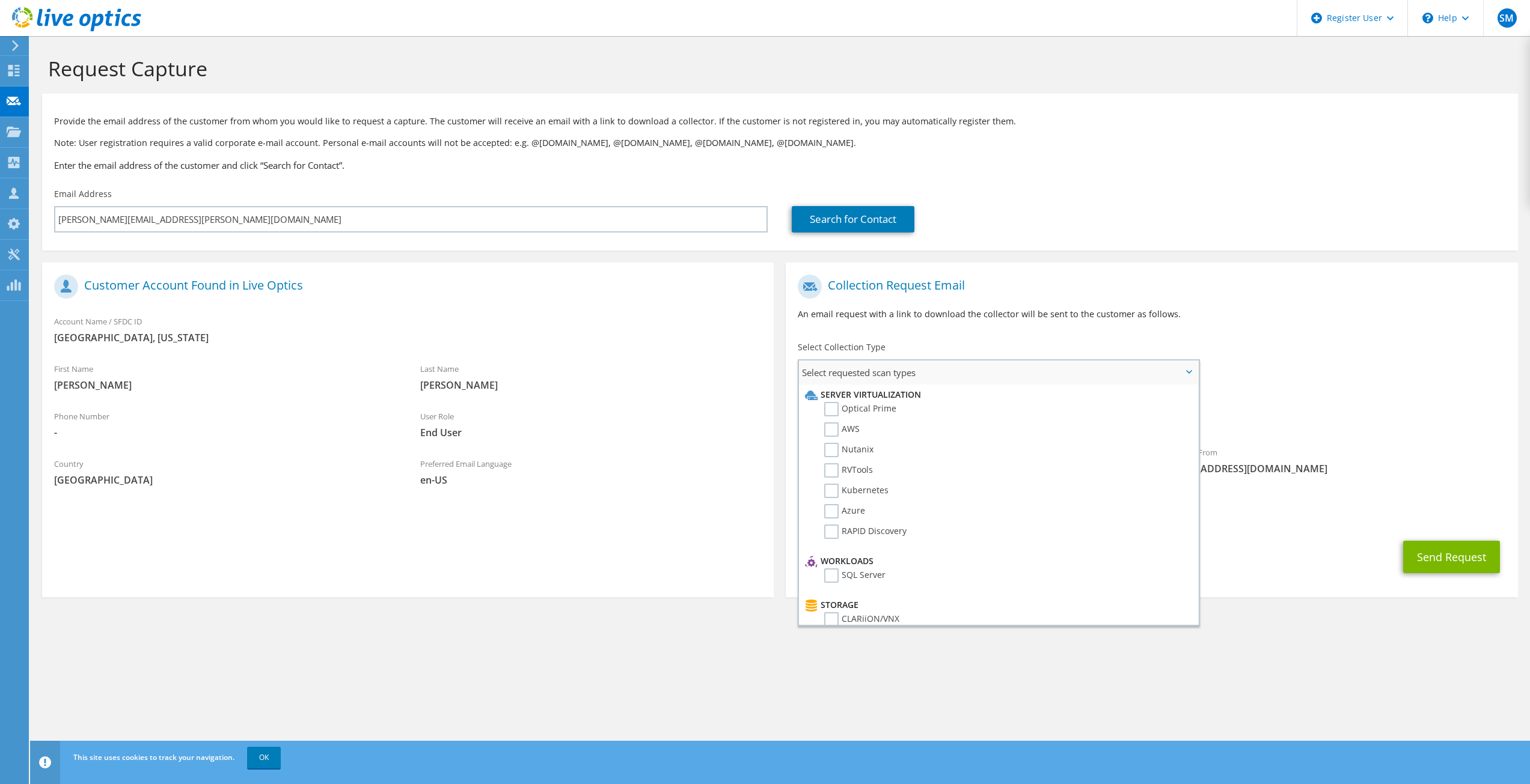
click at [890, 401] on li "Server Virtualization" at bounding box center [997, 395] width 390 height 14
click at [885, 411] on label "Optical Prime" at bounding box center [860, 409] width 72 height 14
click at [0, 0] on input "Optical Prime" at bounding box center [0, 0] width 0 height 0
click at [1000, 374] on span "Select requested scan types" at bounding box center [998, 372] width 399 height 24
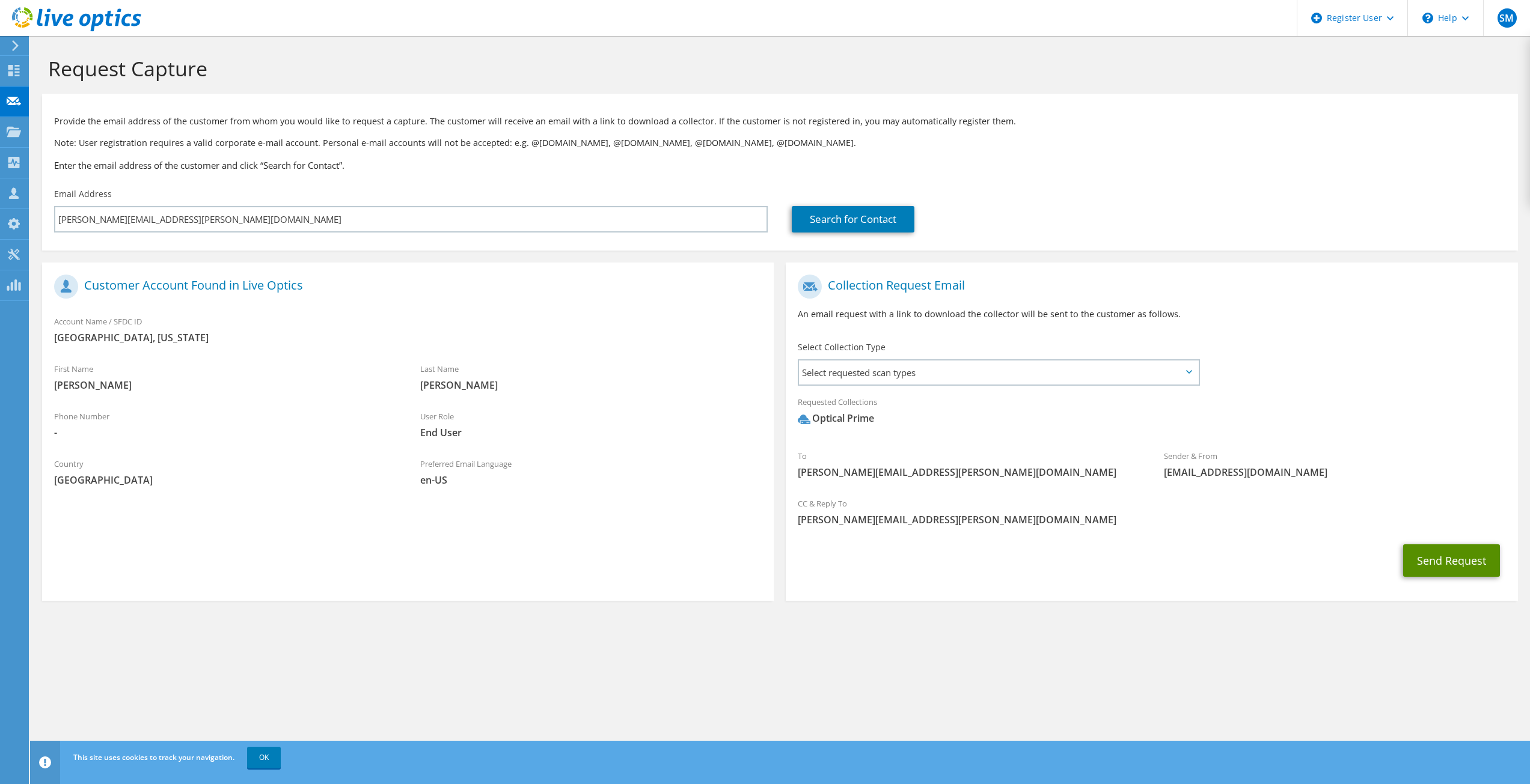
click at [1441, 567] on button "Send Request" at bounding box center [1451, 560] width 97 height 33
